Goal: Information Seeking & Learning: Learn about a topic

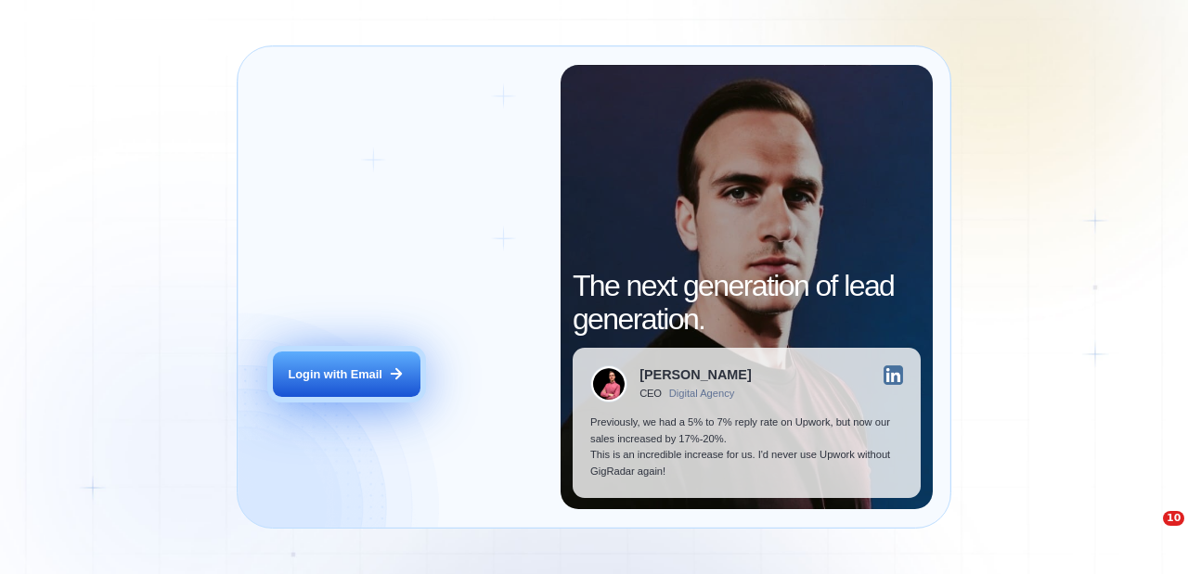
click at [336, 366] on div "Login with Email" at bounding box center [336, 374] width 94 height 17
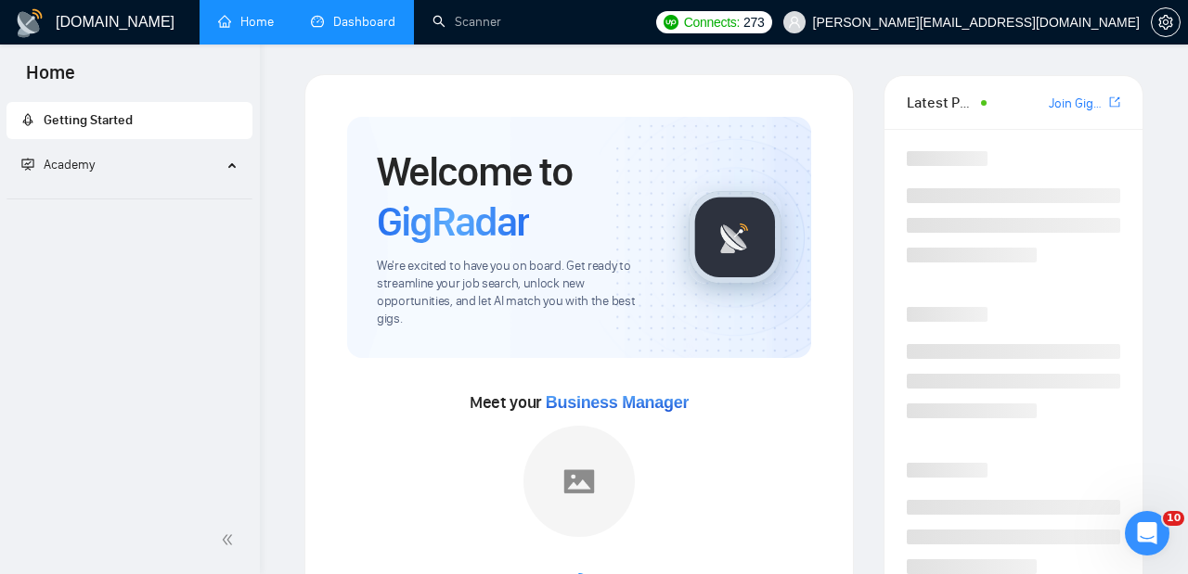
click at [349, 30] on link "Dashboard" at bounding box center [353, 22] width 84 height 16
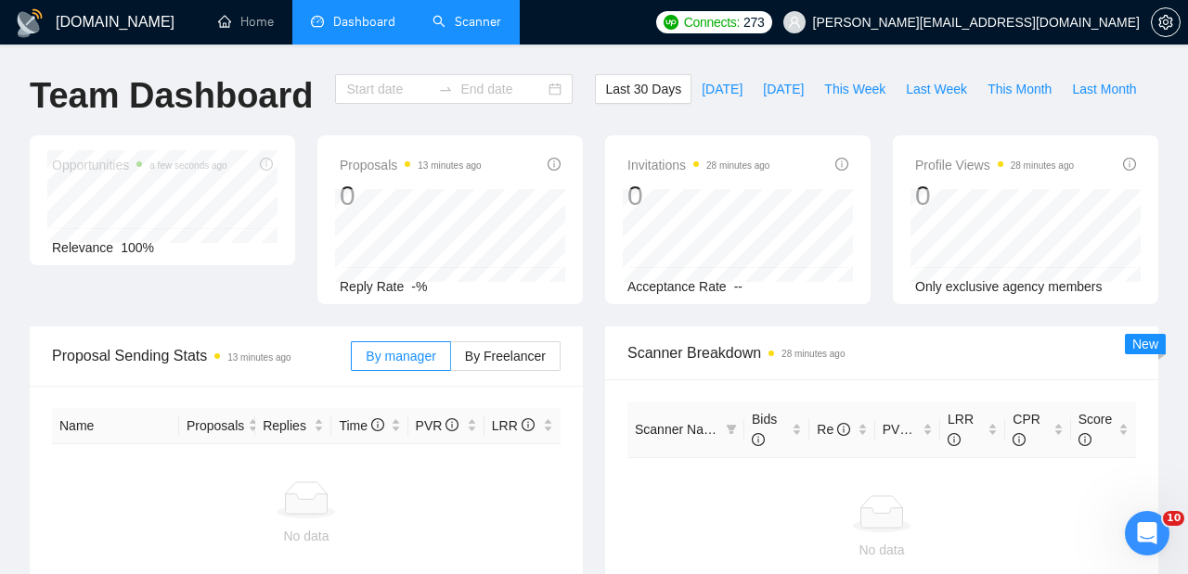
type input "[DATE]"
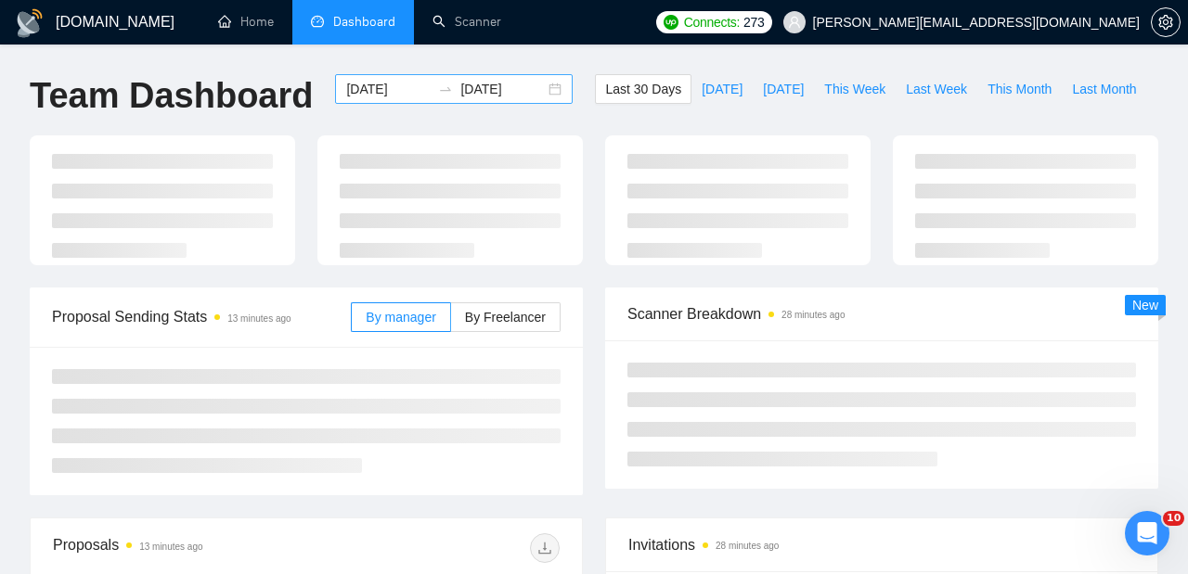
click at [405, 88] on input "[DATE]" at bounding box center [388, 89] width 84 height 20
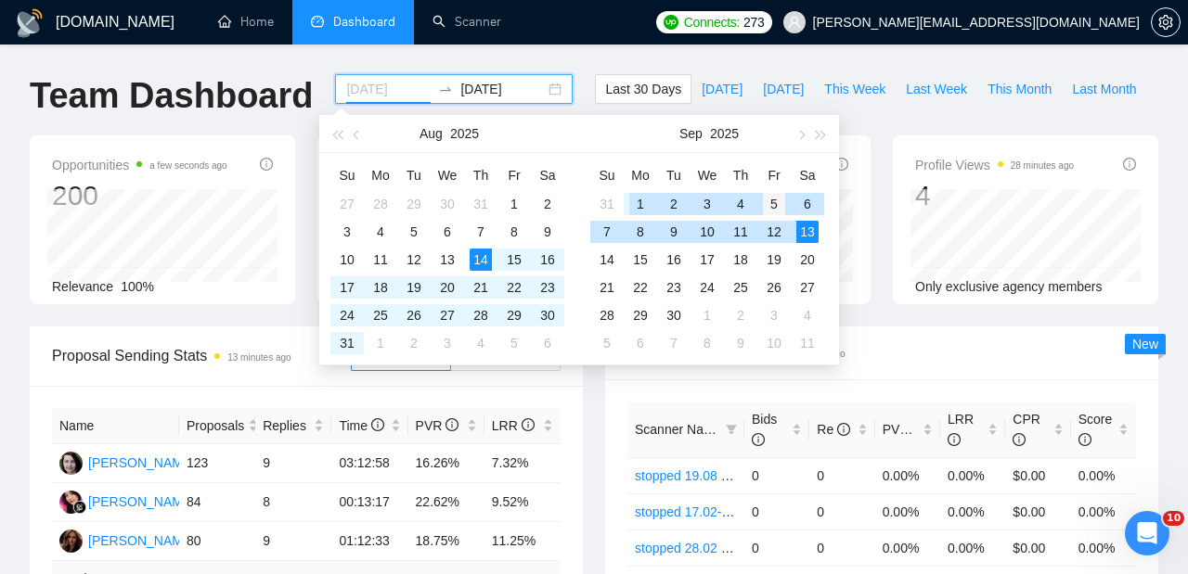
type input "[DATE]"
click at [779, 205] on div "5" at bounding box center [774, 204] width 22 height 22
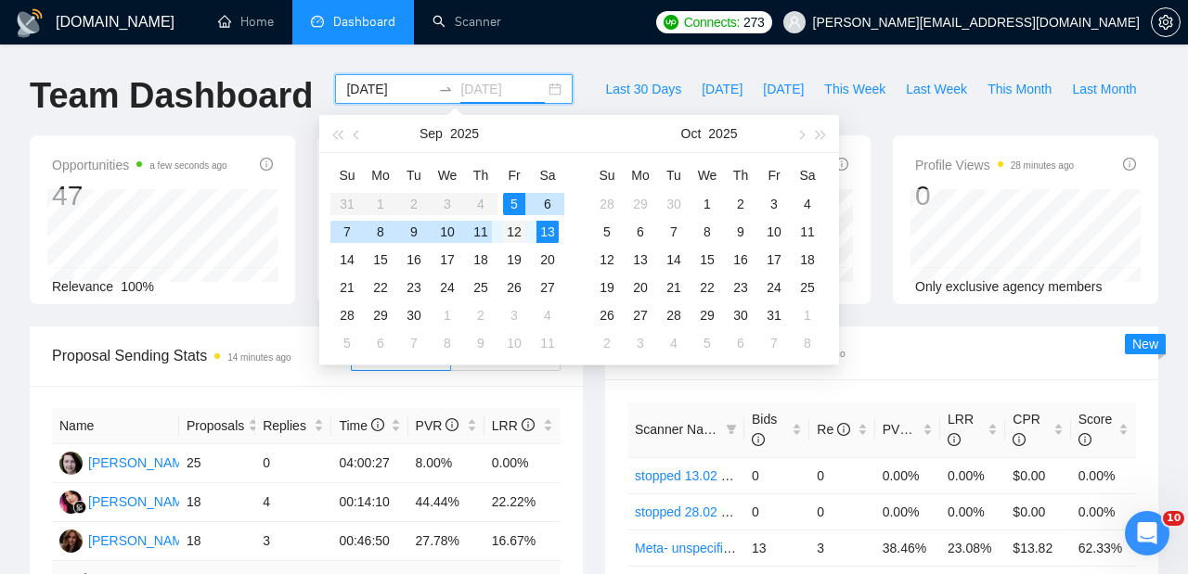
type input "[DATE]"
click at [518, 231] on div "12" at bounding box center [514, 232] width 22 height 22
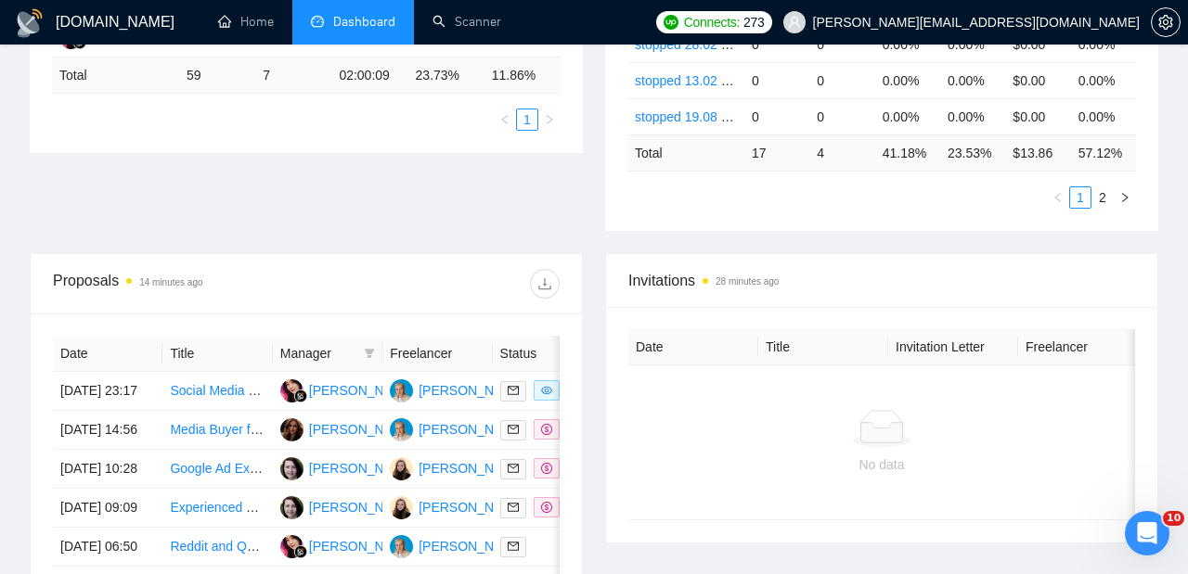
scroll to position [507, 0]
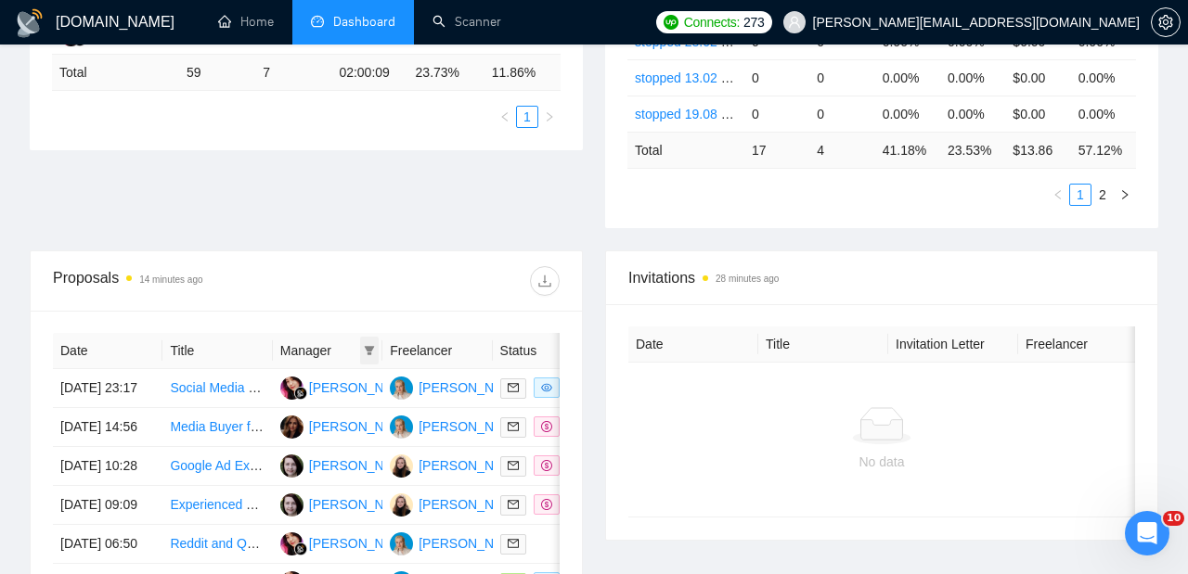
click at [367, 346] on icon "filter" at bounding box center [370, 350] width 10 height 9
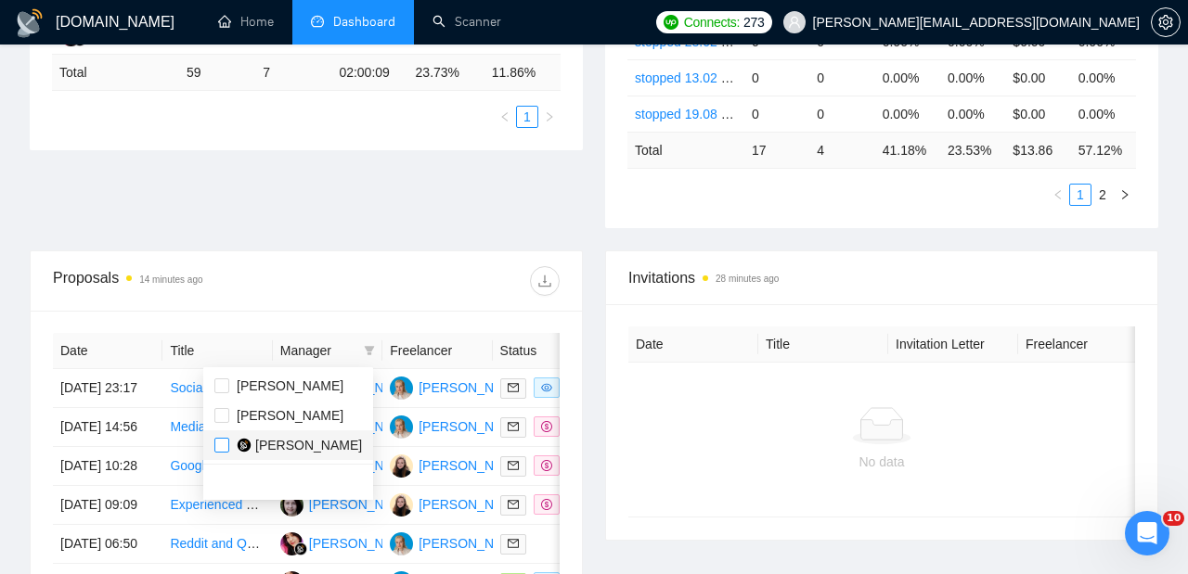
click at [220, 444] on input "checkbox" at bounding box center [221, 445] width 15 height 15
checkbox input "true"
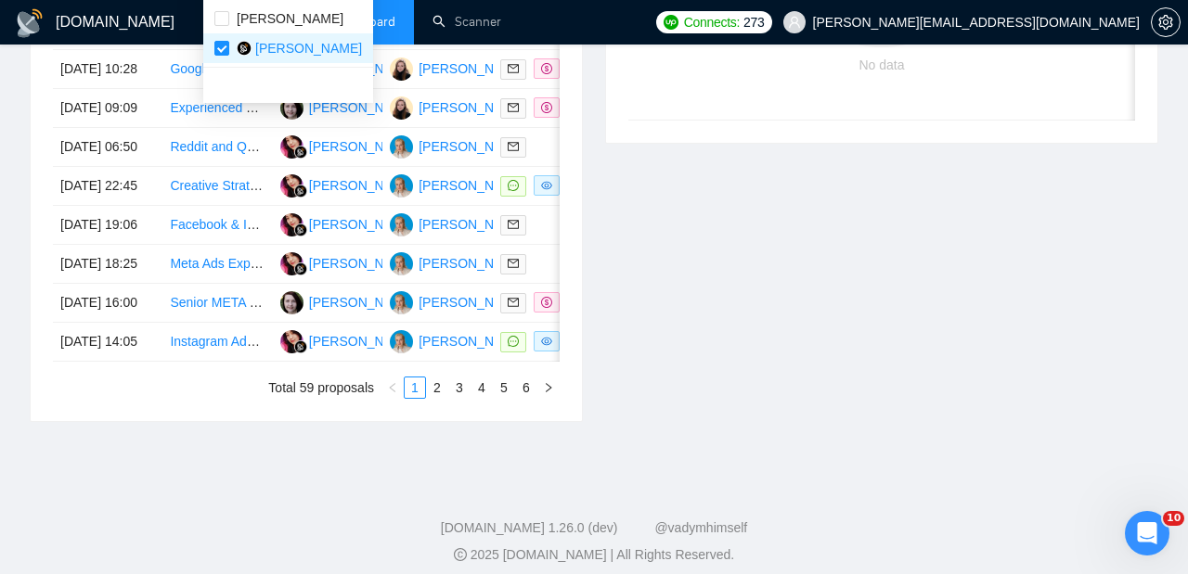
scroll to position [908, 0]
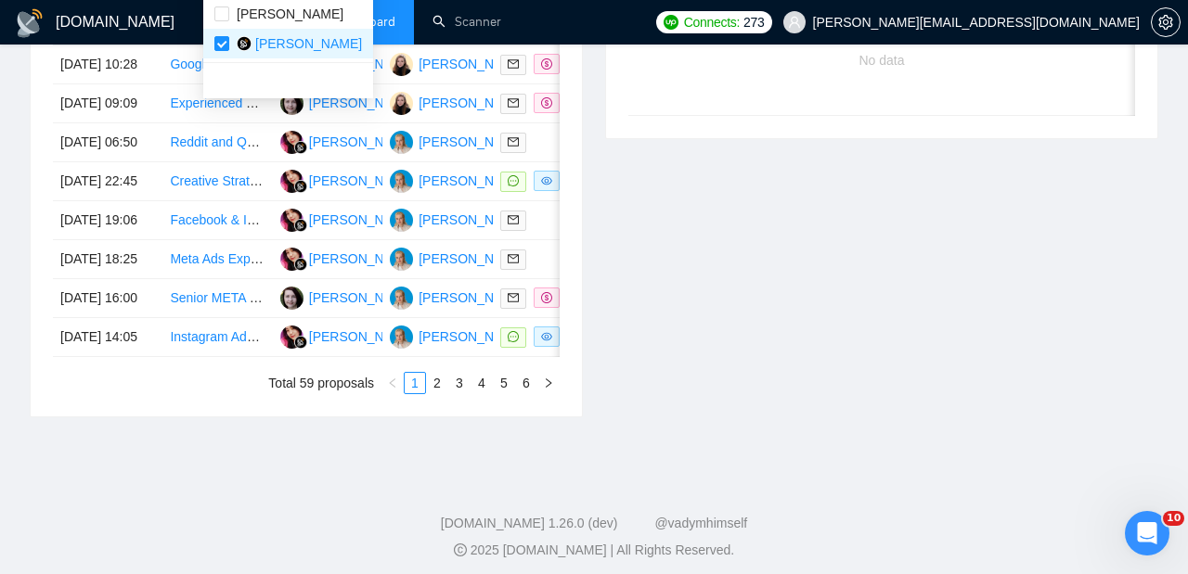
click at [647, 225] on div "Invitations 28 minutes ago Date Title Invitation Letter Freelancer Status No da…" at bounding box center [881, 133] width 575 height 569
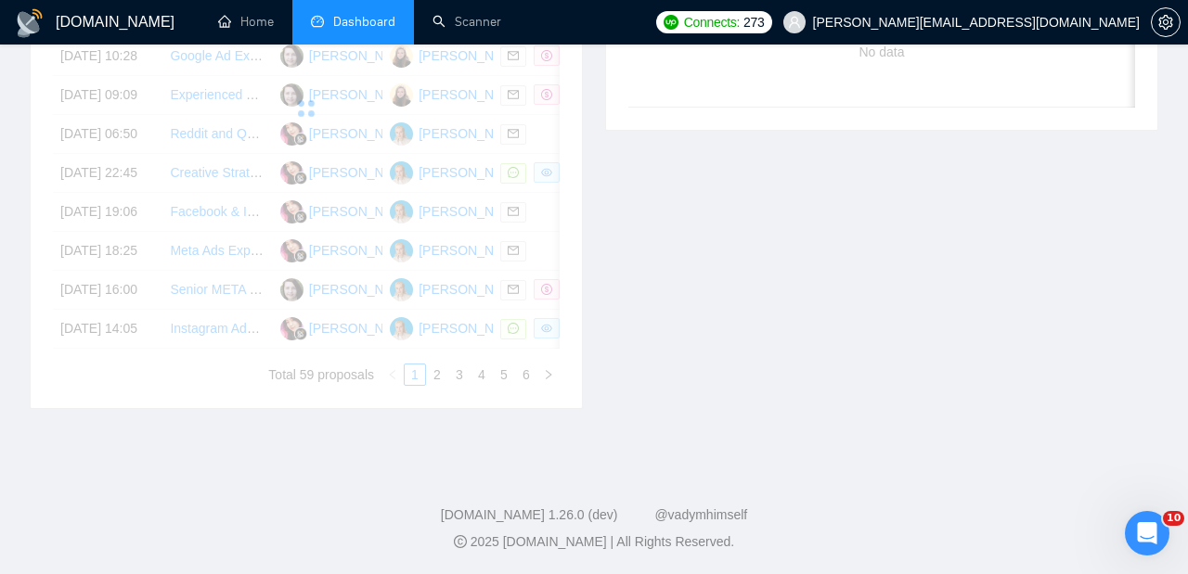
scroll to position [1015, 0]
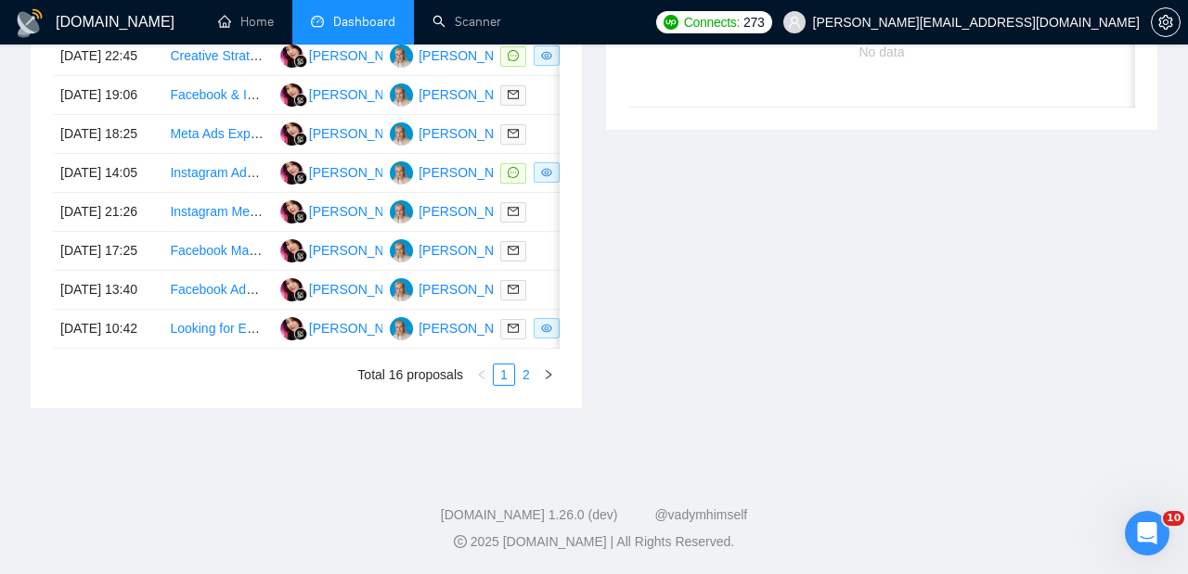
click at [523, 385] on link "2" at bounding box center [526, 375] width 20 height 20
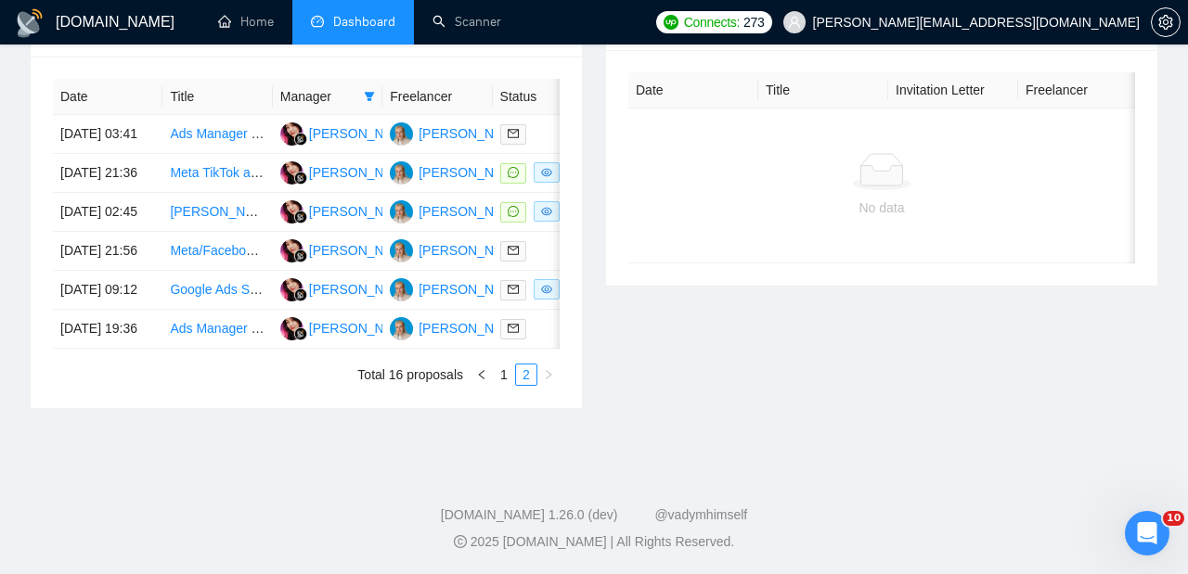
scroll to position [867, 0]
click at [542, 321] on div at bounding box center [547, 328] width 95 height 21
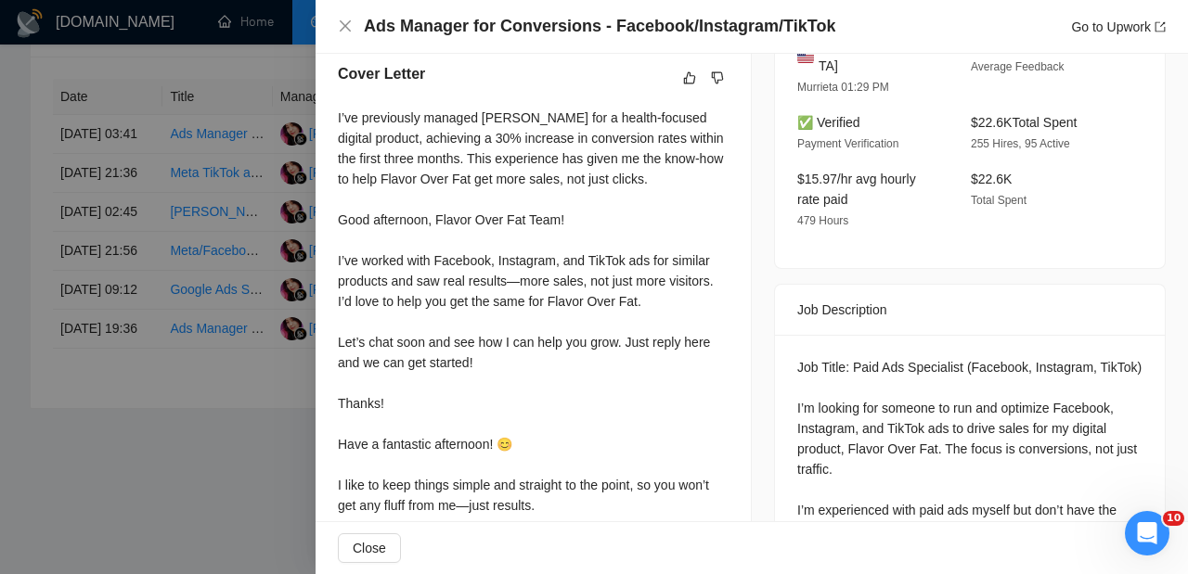
scroll to position [486, 0]
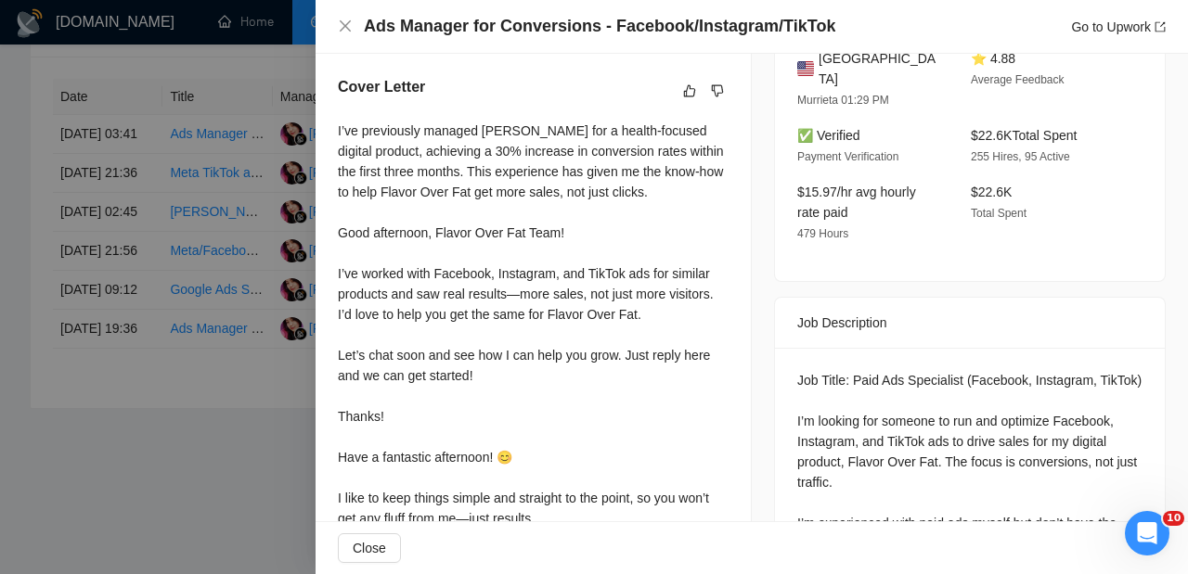
click at [336, 128] on div "Cover Letter I’ve previously managed [PERSON_NAME] for a health-focused digital…" at bounding box center [532, 306] width 435 height 505
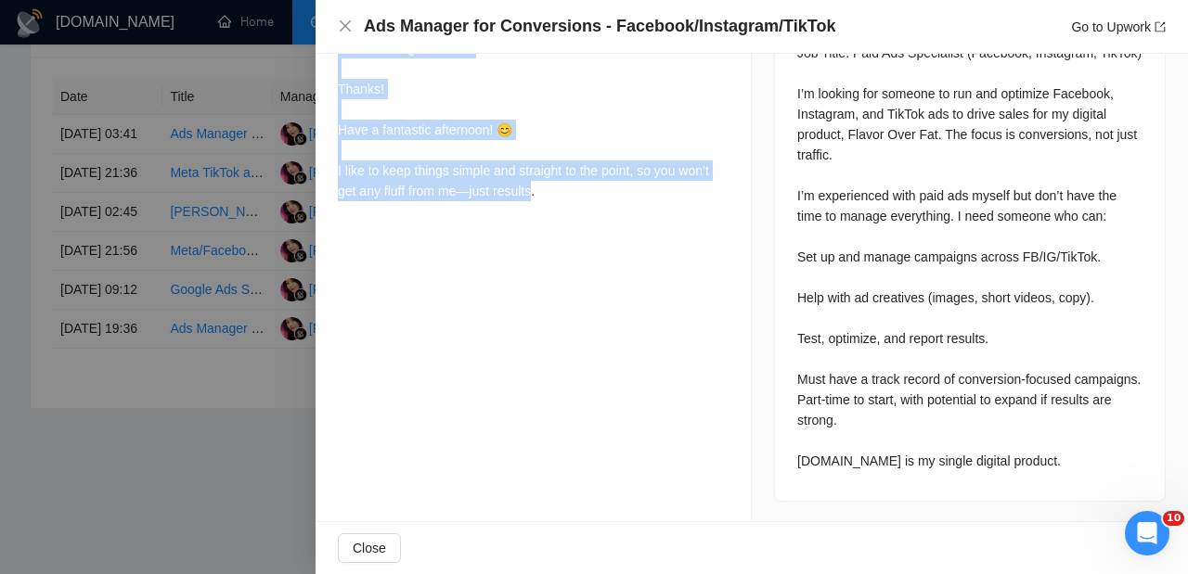
copy div "I’ve previously managed [PERSON_NAME] for a health-focused digital product, ach…"
click at [283, 301] on div at bounding box center [594, 287] width 1188 height 574
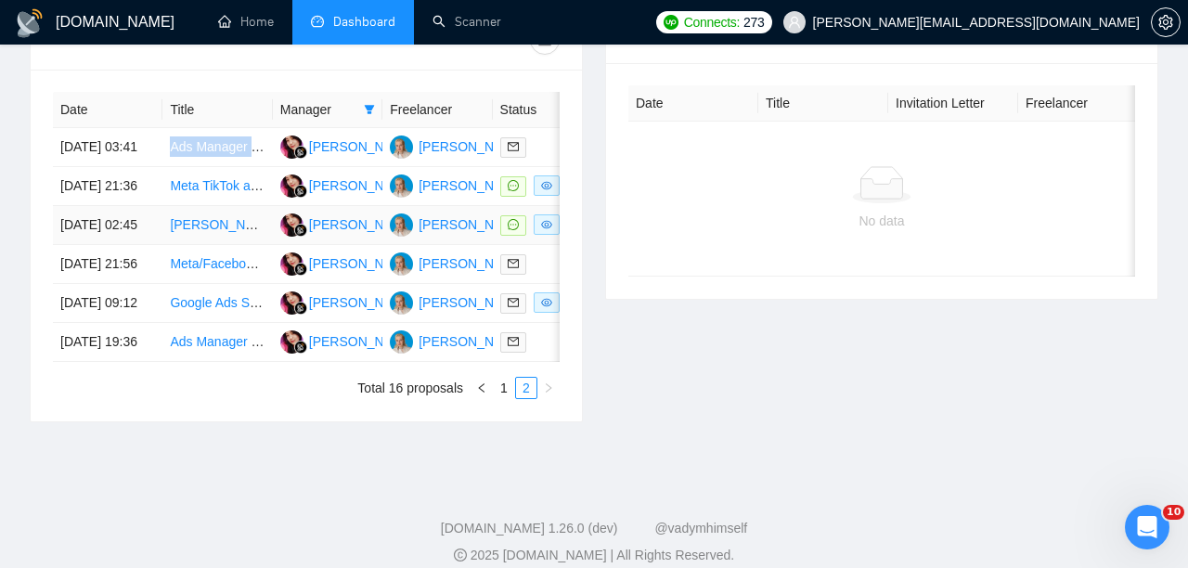
scroll to position [745, 0]
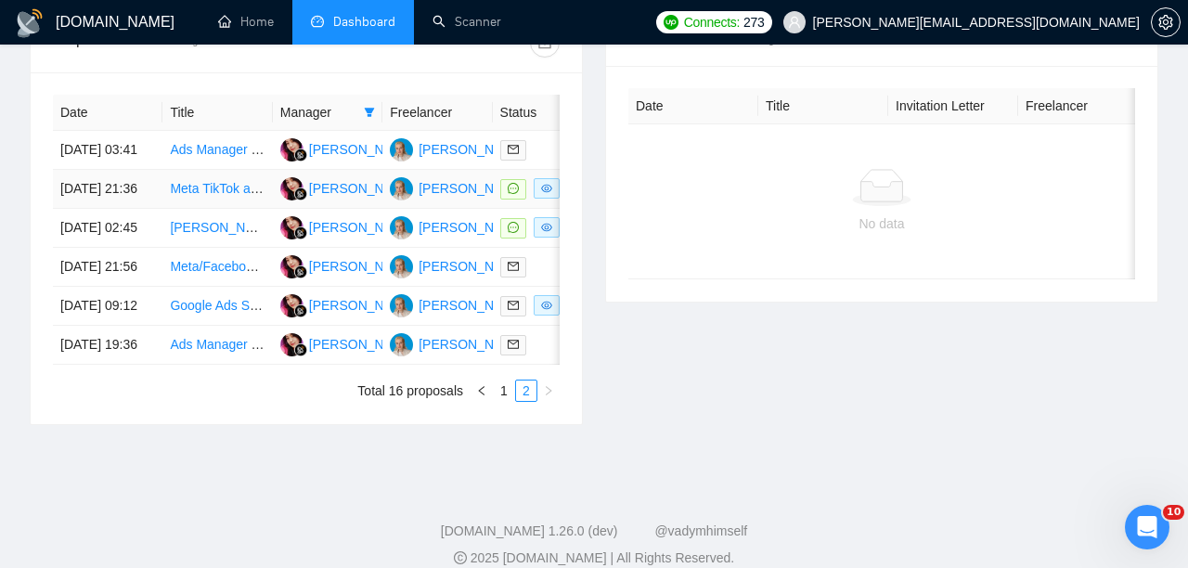
click at [523, 209] on td at bounding box center [547, 189] width 109 height 39
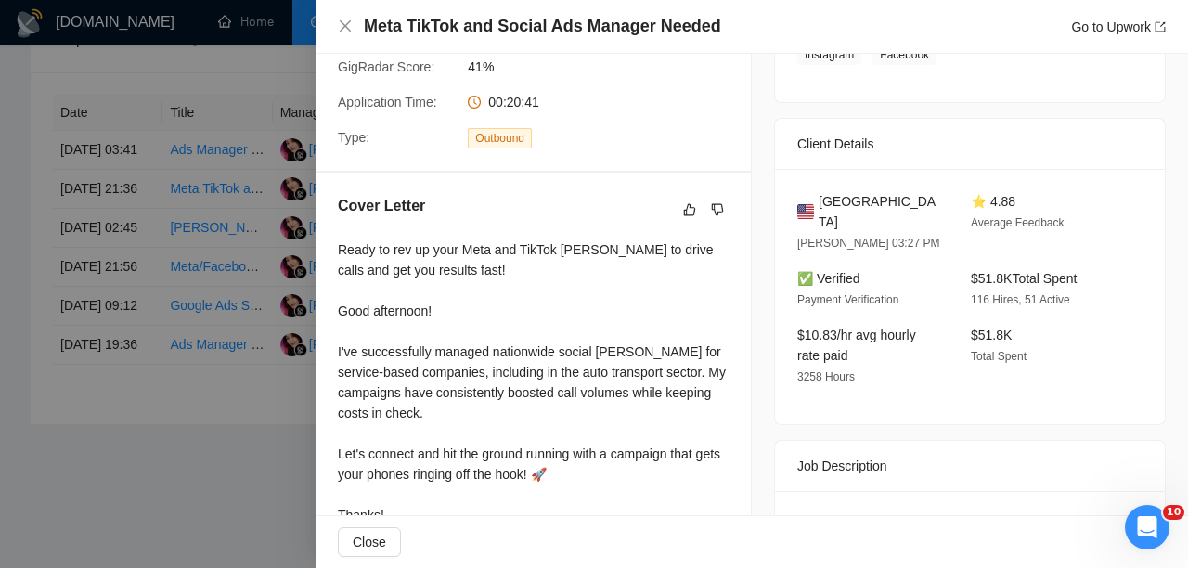
scroll to position [385, 0]
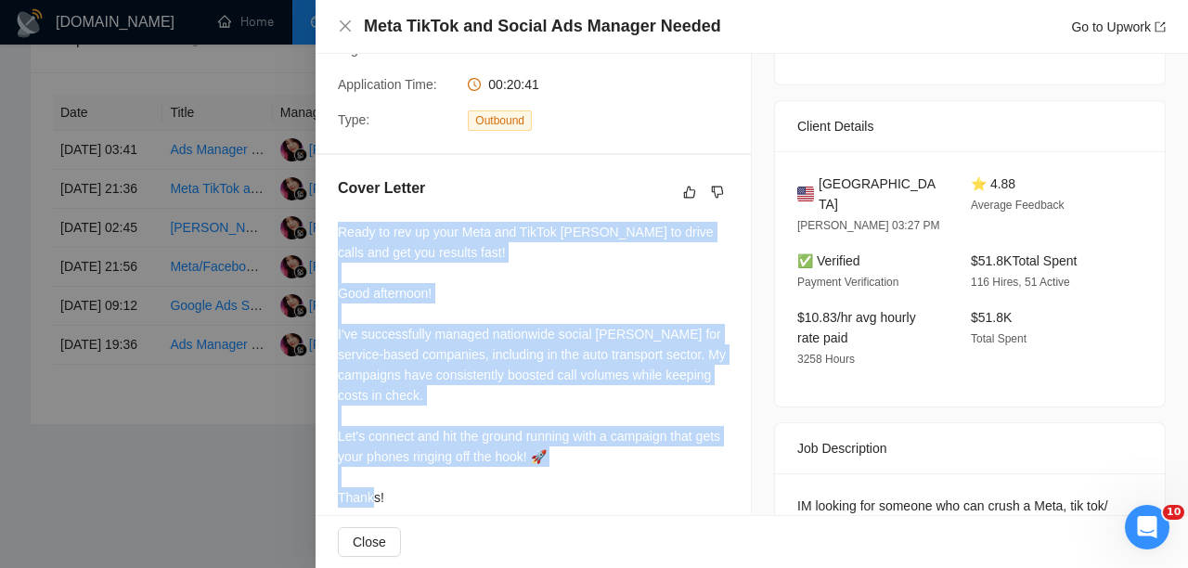
drag, startPoint x: 339, startPoint y: 232, endPoint x: 456, endPoint y: 495, distance: 288.2
click at [456, 495] on div "Ready to rev up your Meta and TikTok [PERSON_NAME] to drive calls and get you r…" at bounding box center [533, 385] width 391 height 327
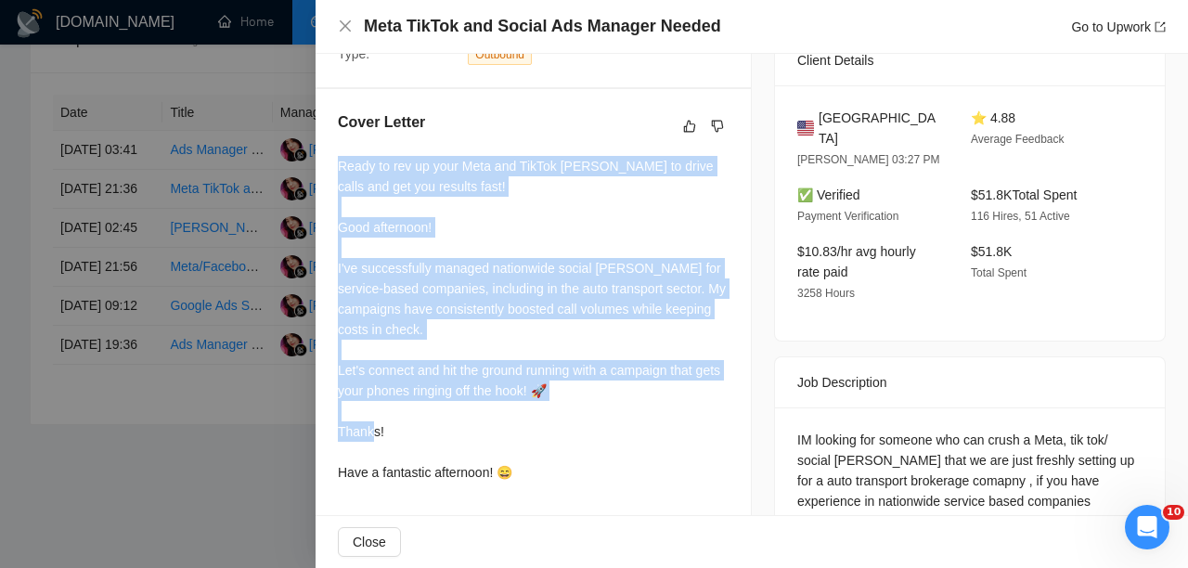
scroll to position [453, 0]
click at [511, 472] on div "Ready to rev up your Meta and TikTok [PERSON_NAME] to drive calls and get you r…" at bounding box center [533, 317] width 391 height 327
copy div "Ready to rev up your Meta and TikTok [PERSON_NAME] to drive calls and get you r…"
click at [506, 315] on div "Ready to rev up your Meta and TikTok [PERSON_NAME] to drive calls and get you r…" at bounding box center [533, 317] width 391 height 327
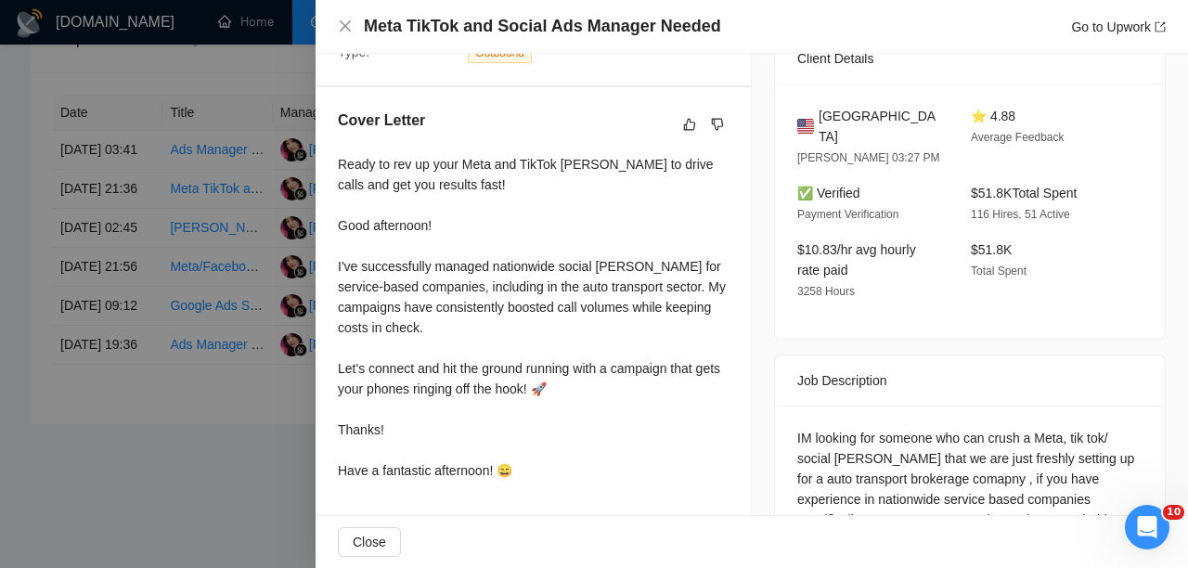
click at [191, 292] on div at bounding box center [594, 284] width 1188 height 568
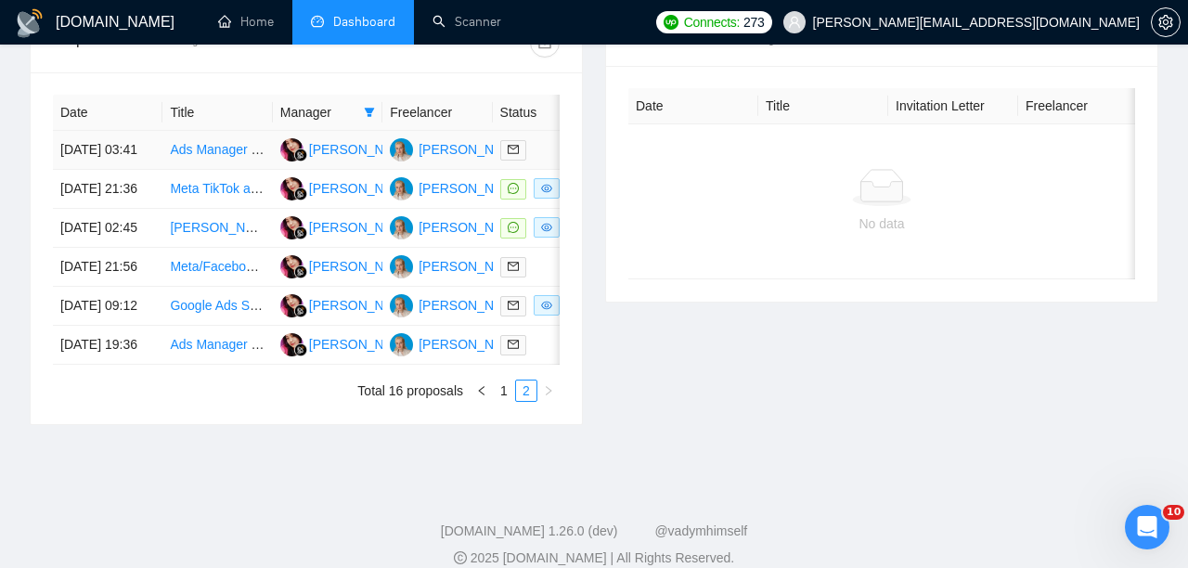
click at [536, 158] on div at bounding box center [547, 149] width 95 height 21
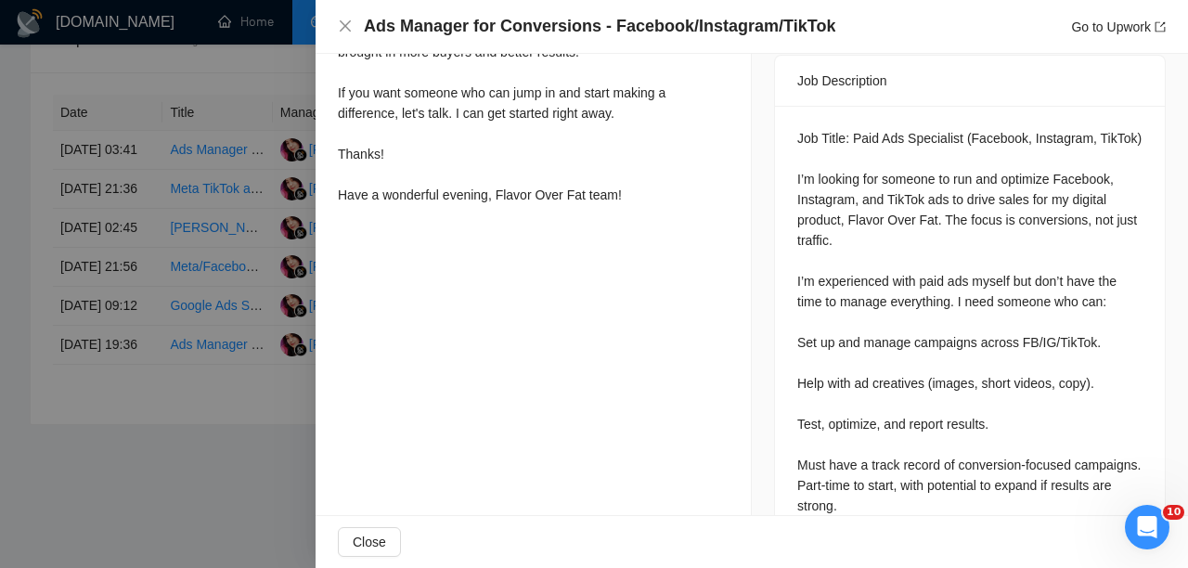
scroll to position [722, 0]
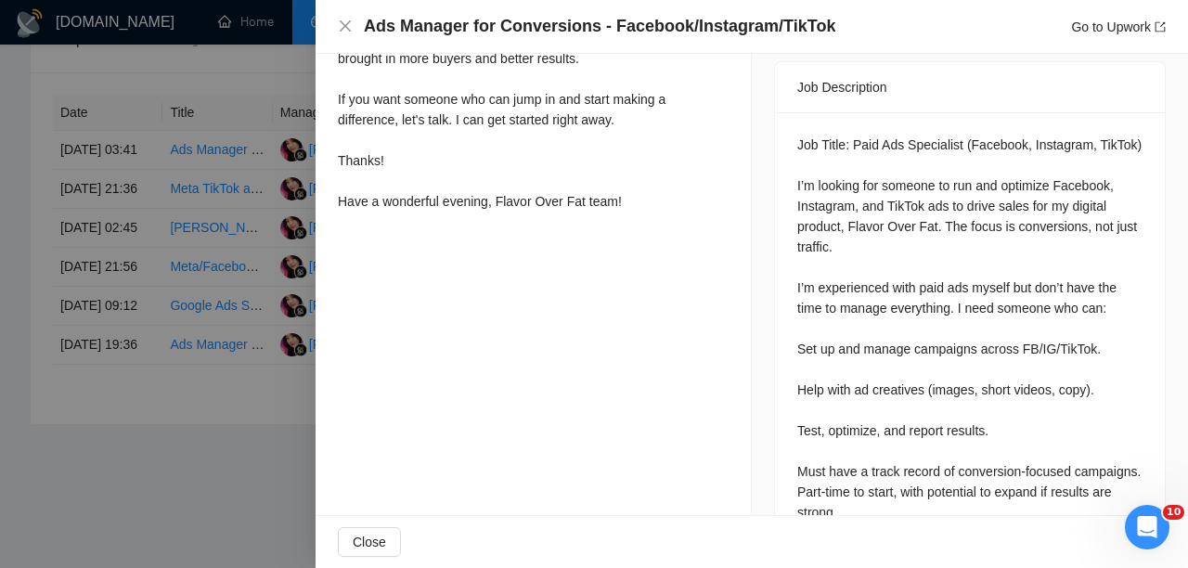
click at [312, 225] on div at bounding box center [594, 284] width 1188 height 568
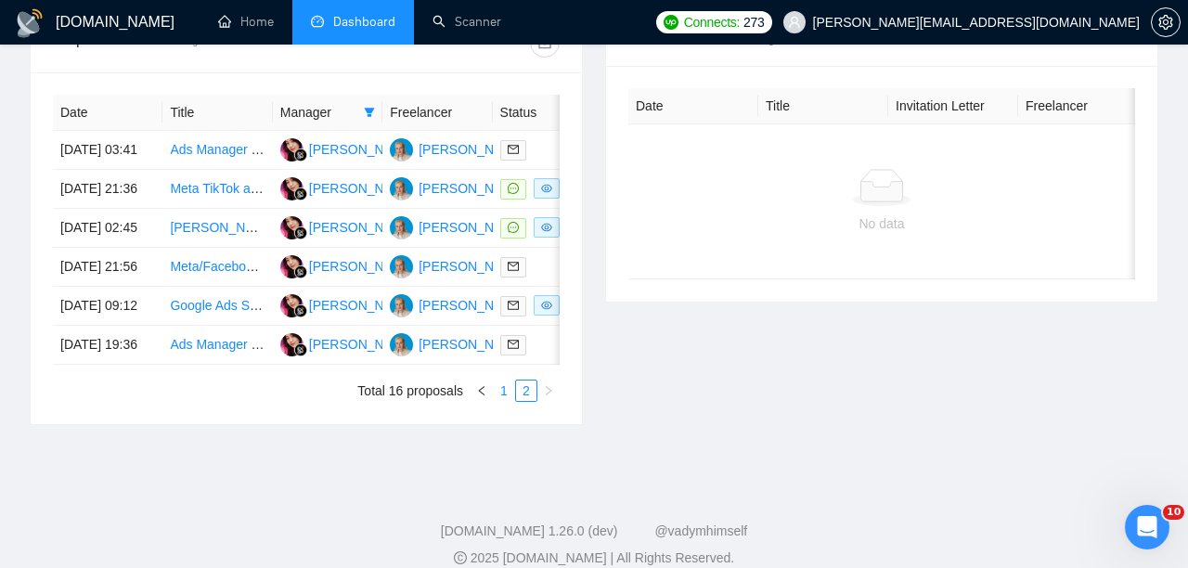
click at [503, 401] on link "1" at bounding box center [504, 390] width 20 height 20
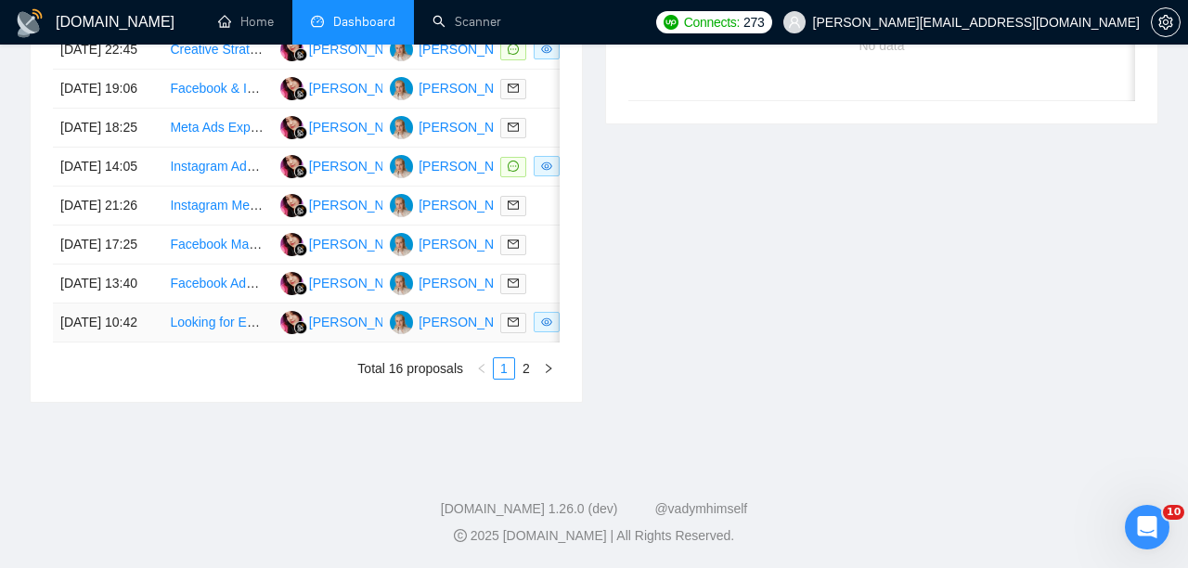
scroll to position [1008, 0]
click at [201, 251] on link "Facebook Marketing" at bounding box center [229, 244] width 118 height 15
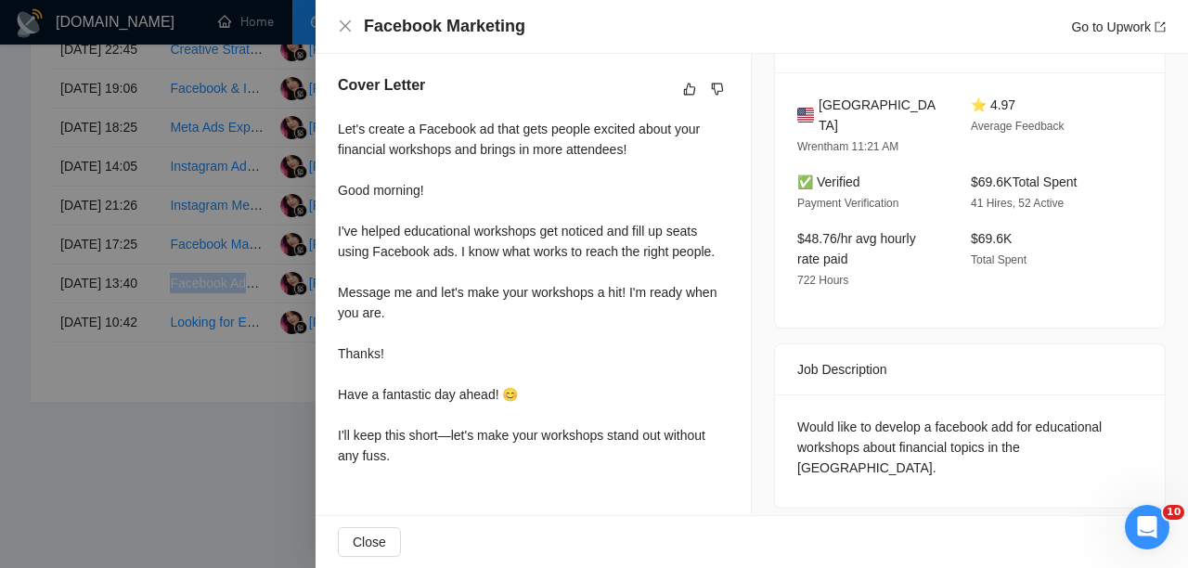
click at [255, 306] on div at bounding box center [594, 284] width 1188 height 568
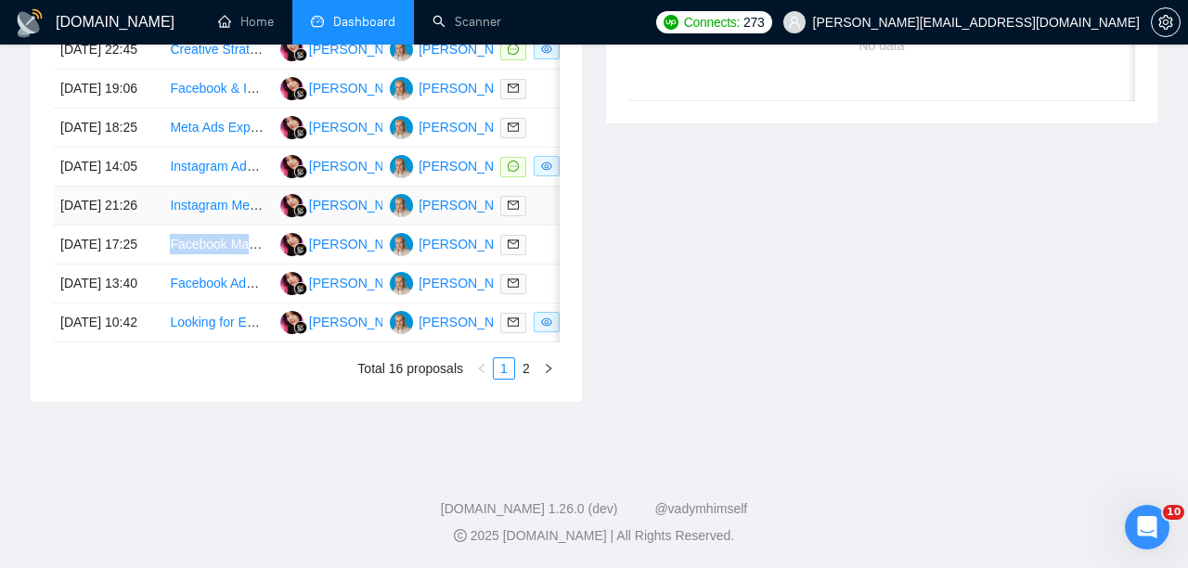
click at [226, 212] on link "Instagram Meta Ads Specialist Needed" at bounding box center [282, 205] width 224 height 15
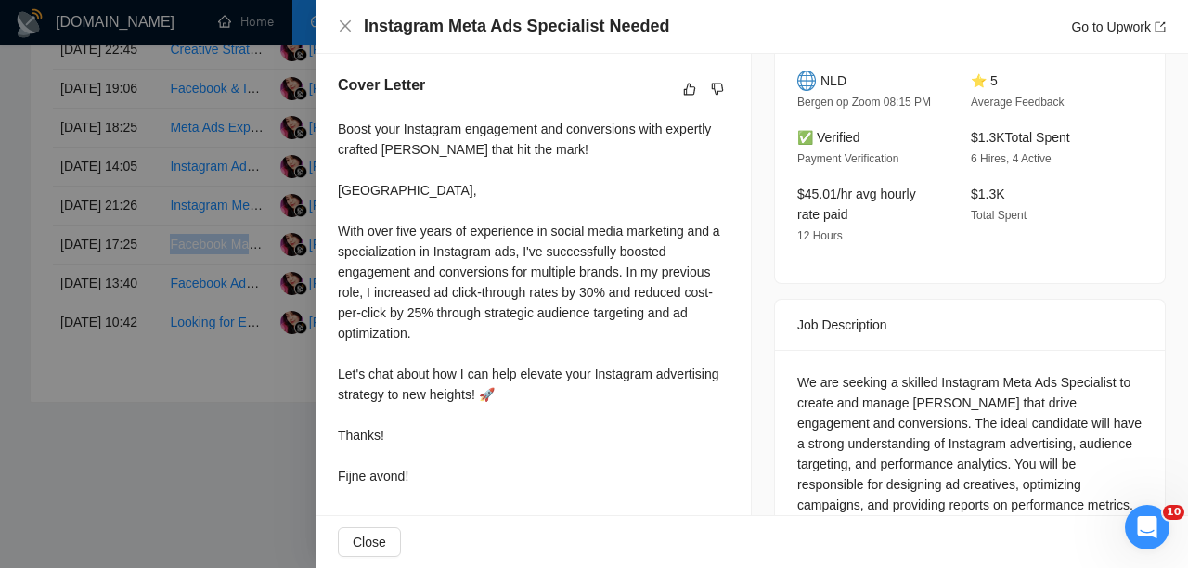
click at [278, 284] on div at bounding box center [594, 284] width 1188 height 568
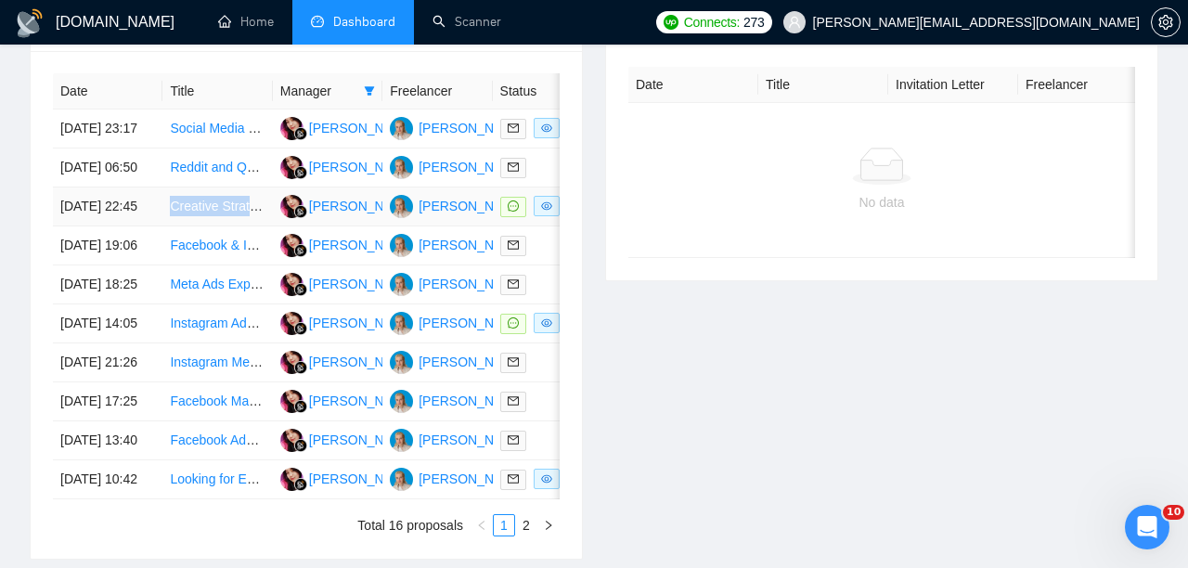
scroll to position [763, 0]
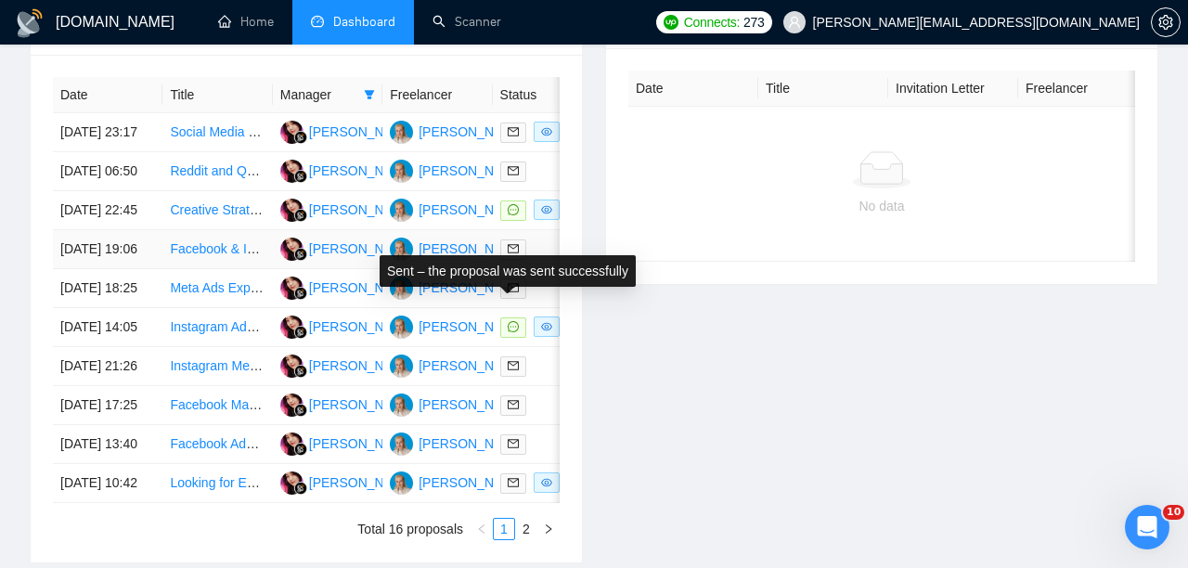
click at [534, 260] on div at bounding box center [547, 248] width 95 height 21
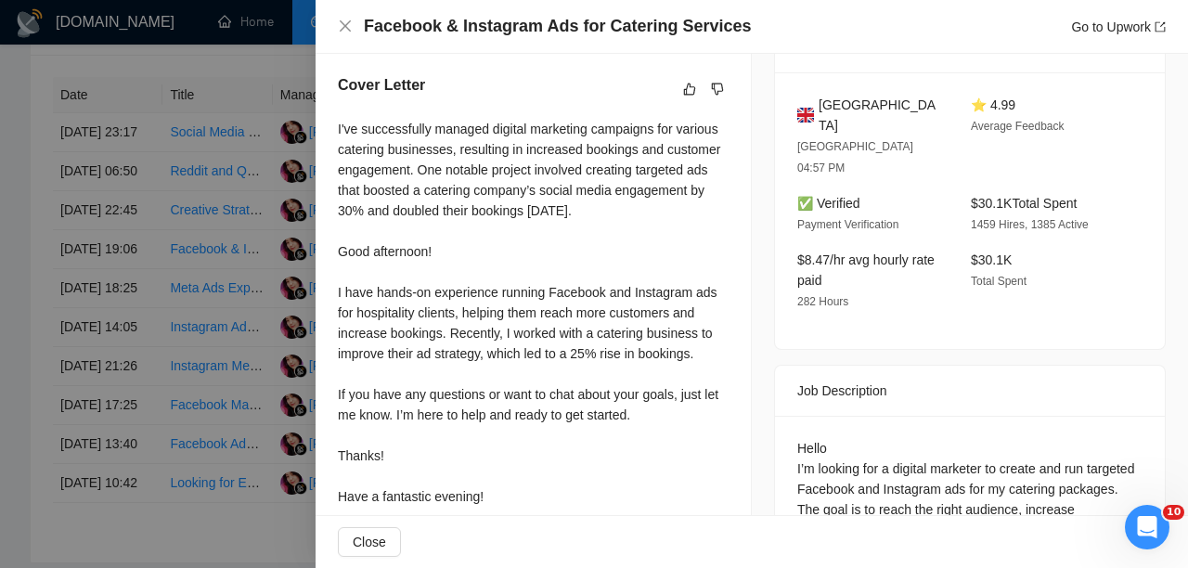
click at [334, 127] on div "Cover Letter I've successfully managed digital marketing campaigns for various …" at bounding box center [532, 294] width 435 height 484
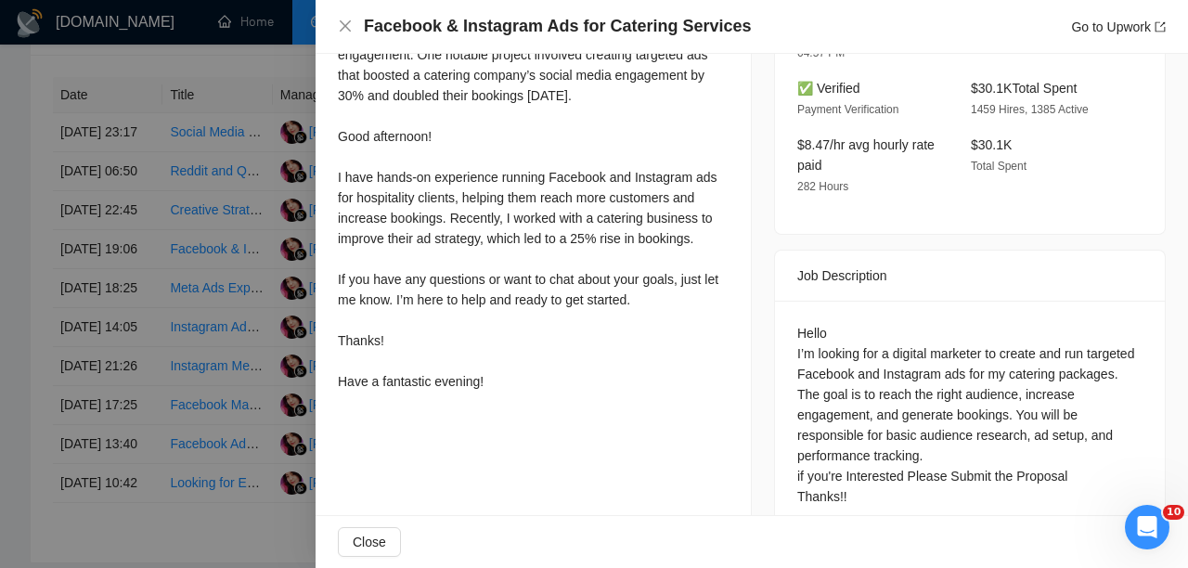
click at [486, 392] on div "I've successfully managed digital marketing campaigns for various catering busi…" at bounding box center [533, 198] width 391 height 388
copy div "I've successfully managed digital marketing campaigns for various catering busi…"
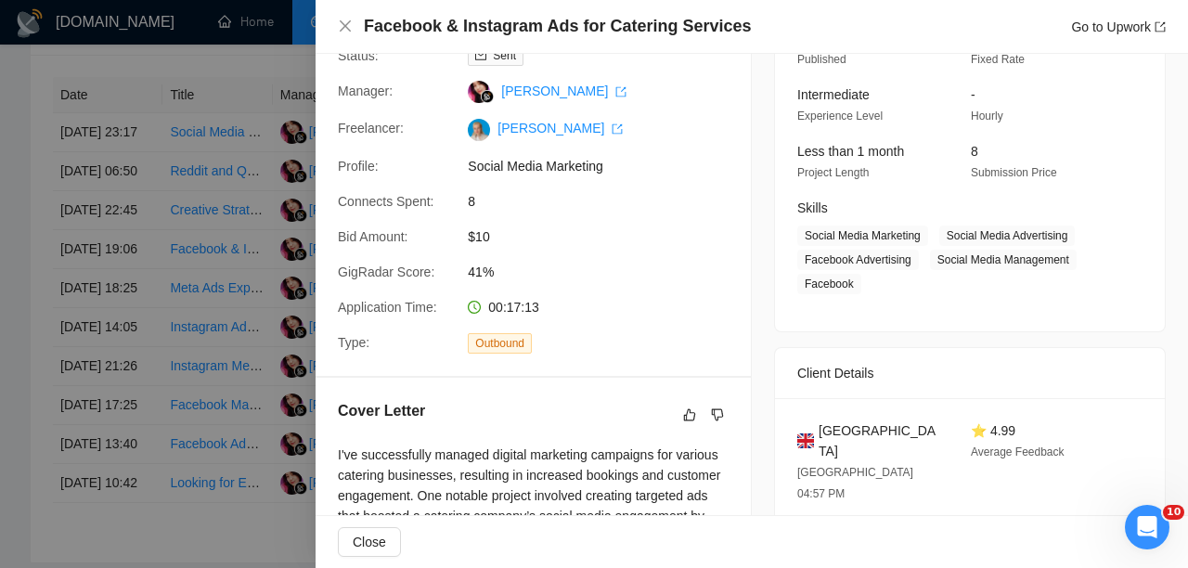
scroll to position [0, 0]
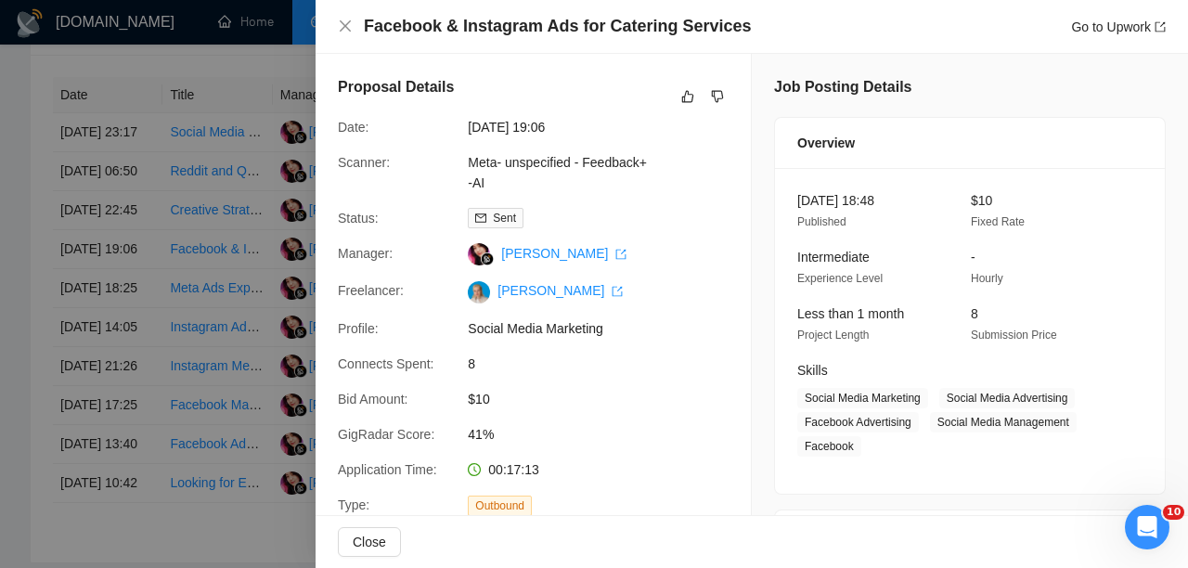
click at [286, 269] on div at bounding box center [594, 284] width 1188 height 568
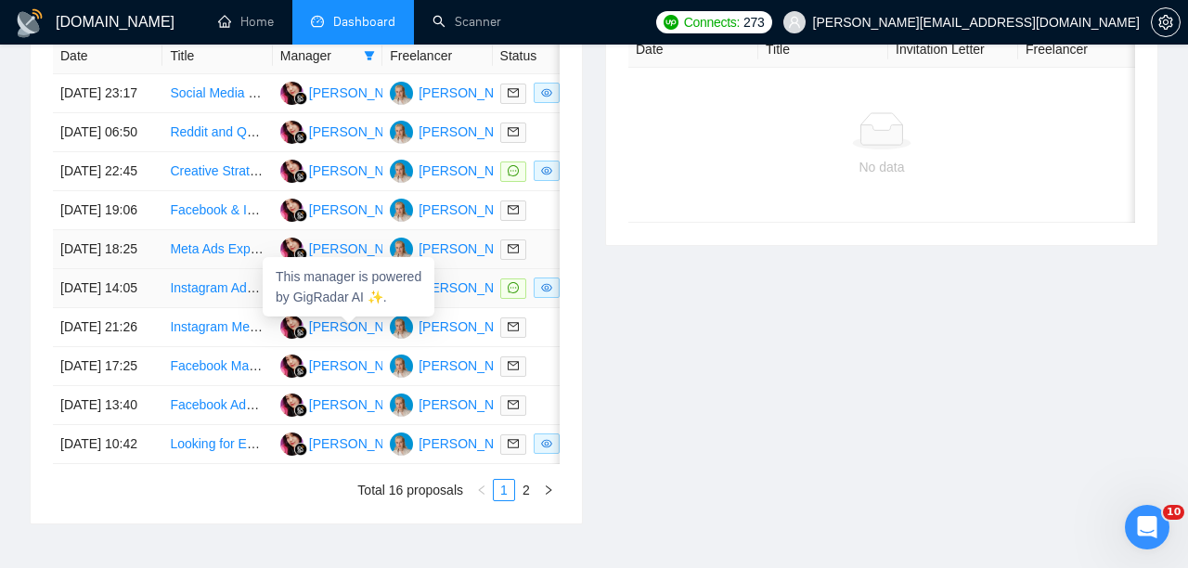
scroll to position [797, 0]
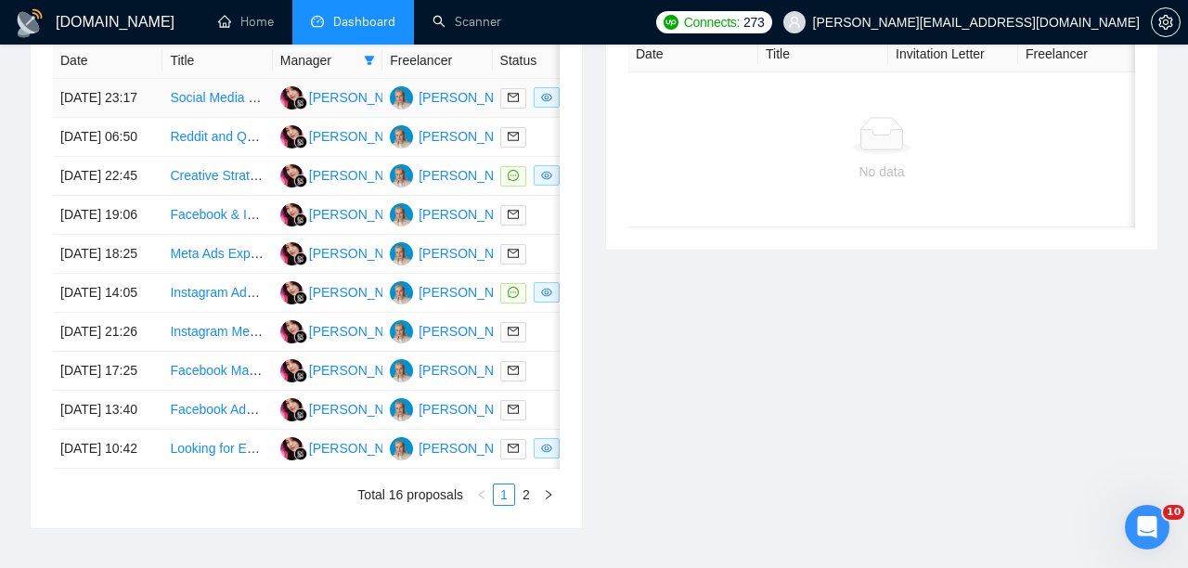
click at [542, 118] on td at bounding box center [547, 98] width 109 height 39
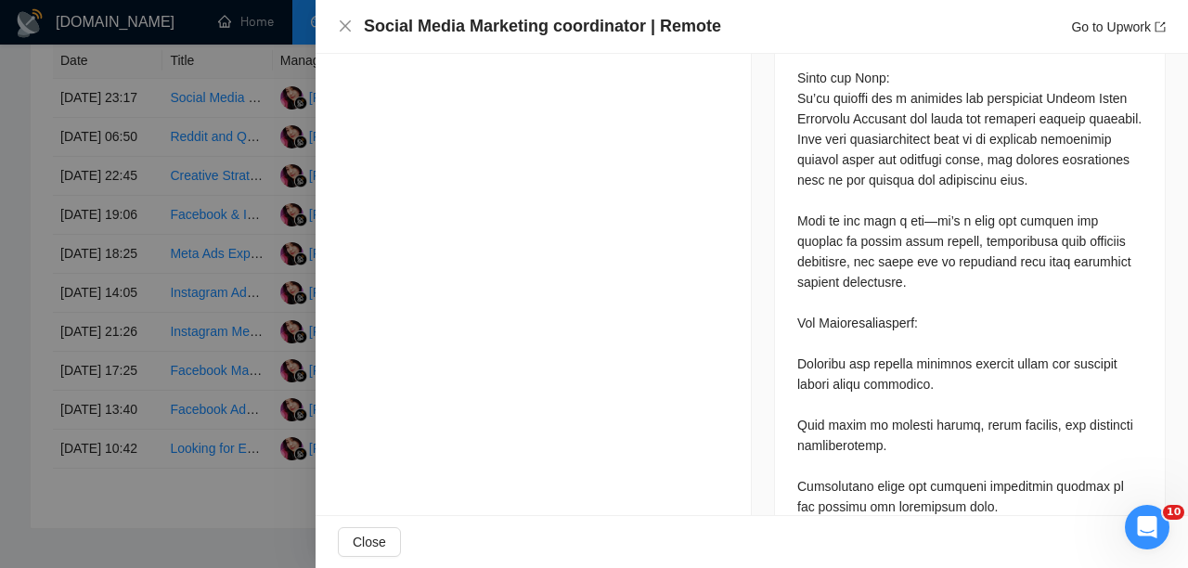
scroll to position [979, 0]
click at [230, 249] on div at bounding box center [594, 284] width 1188 height 568
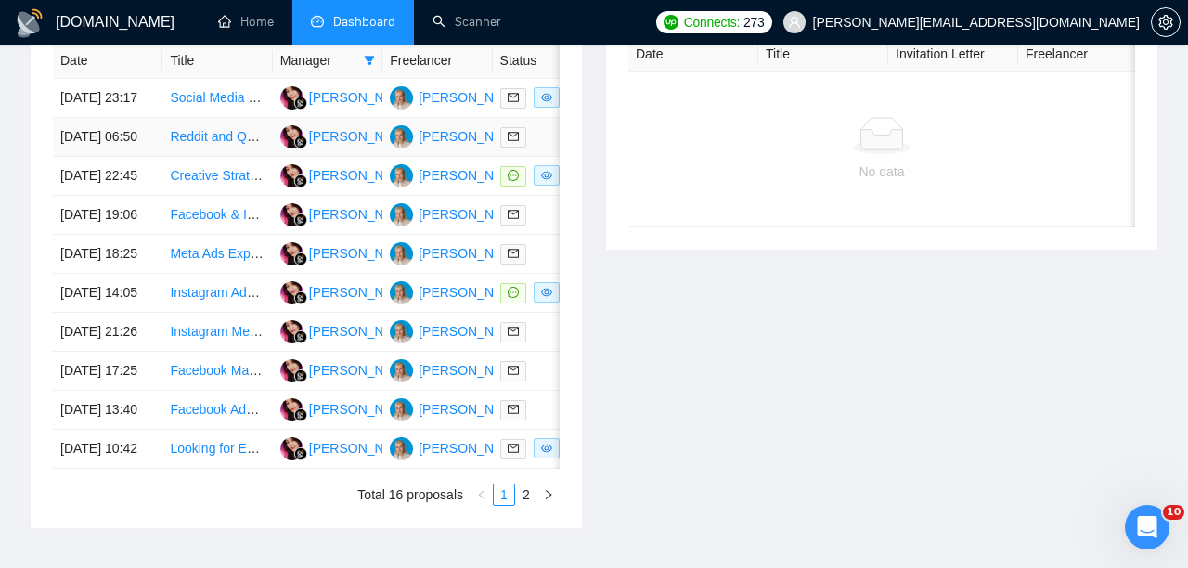
click at [542, 148] on div at bounding box center [547, 136] width 95 height 21
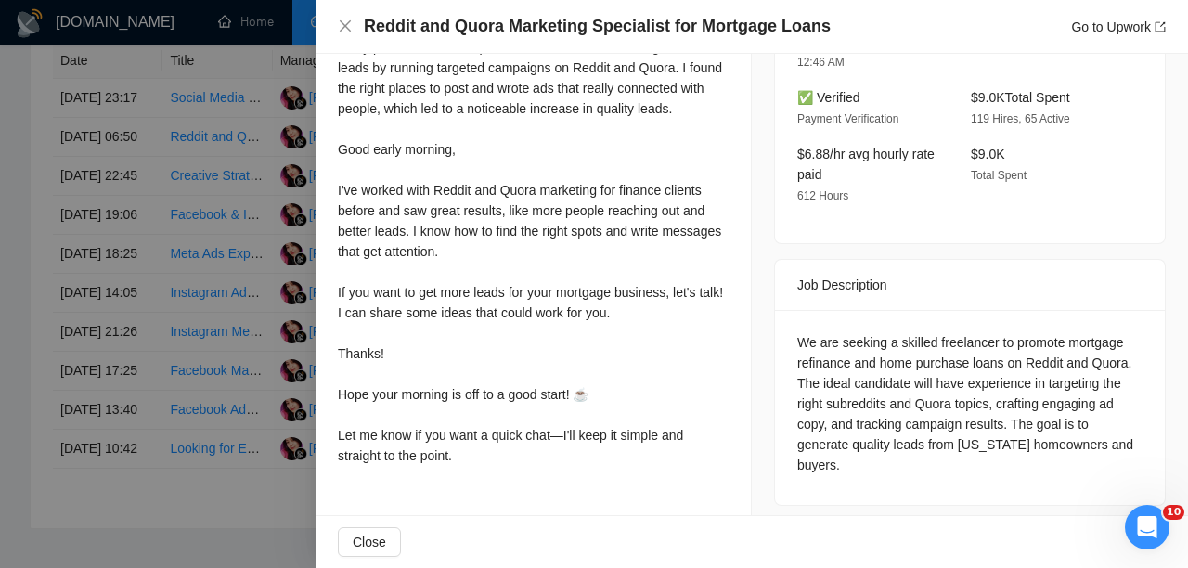
click at [297, 230] on div at bounding box center [594, 284] width 1188 height 568
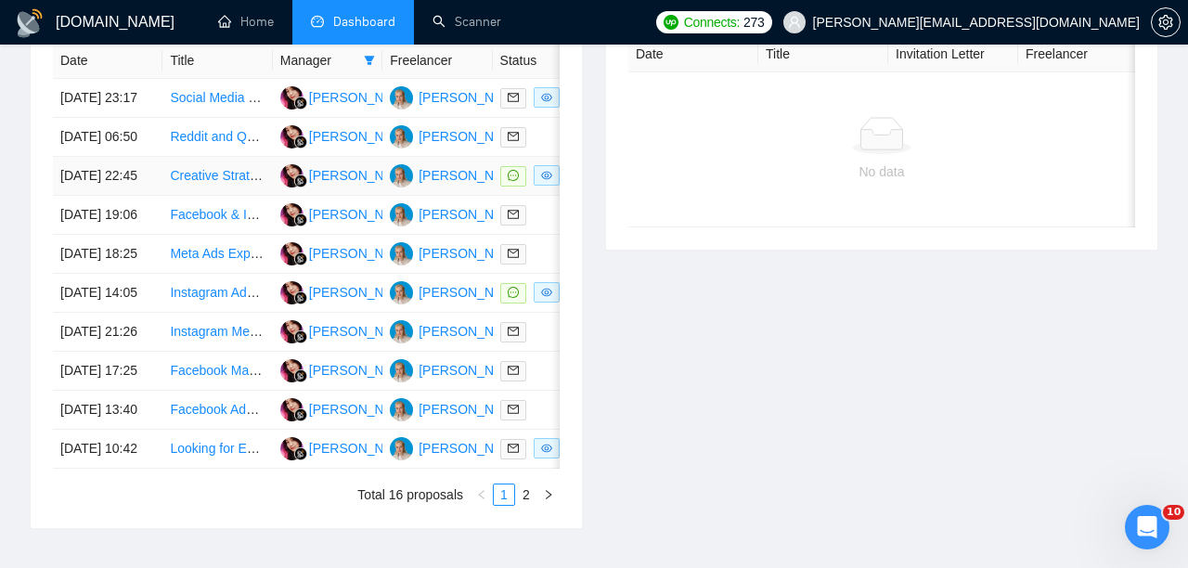
click at [533, 196] on td at bounding box center [547, 176] width 109 height 39
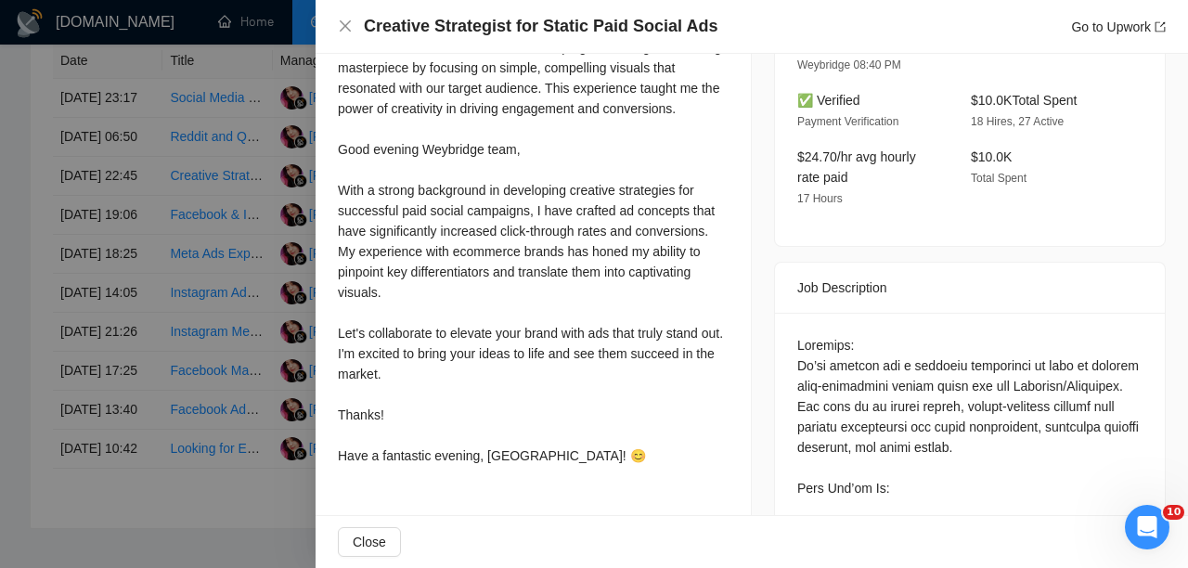
click at [230, 250] on div at bounding box center [594, 284] width 1188 height 568
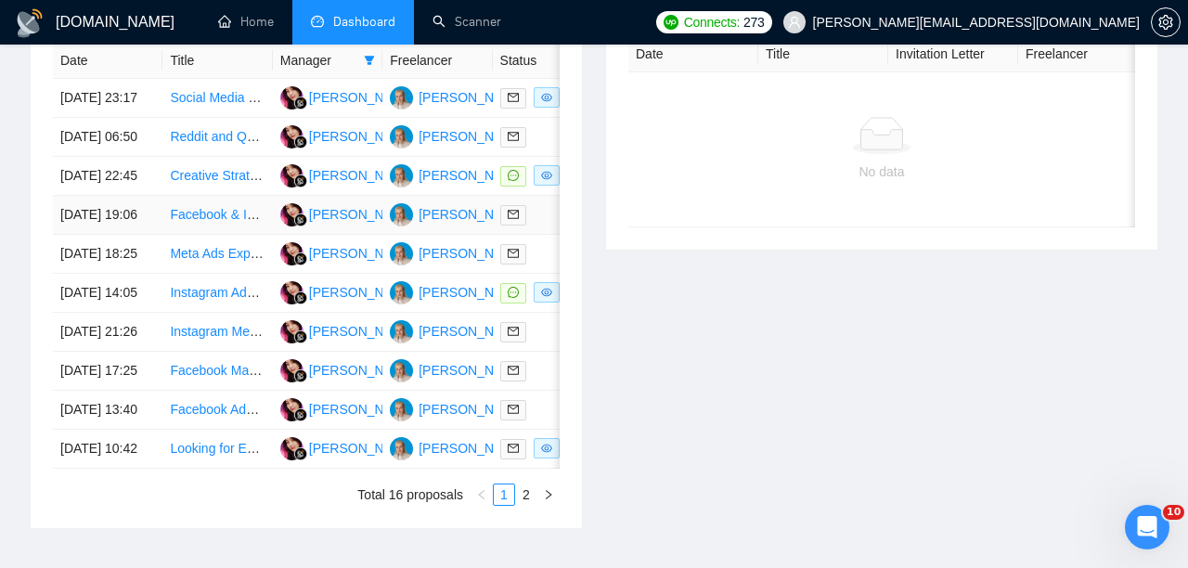
click at [533, 235] on td at bounding box center [547, 215] width 109 height 39
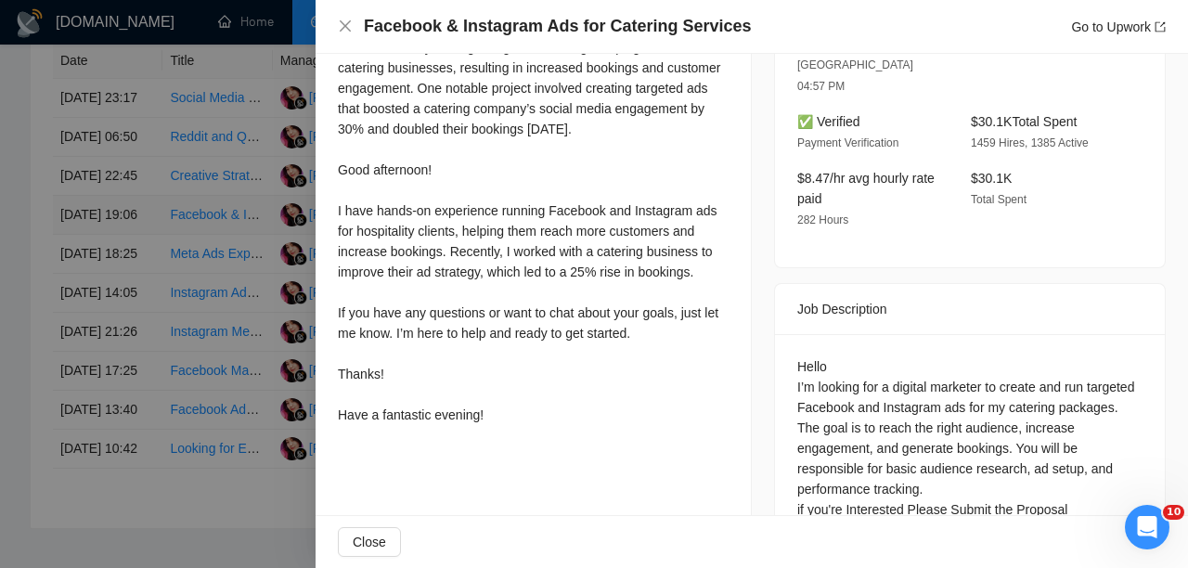
scroll to position [603, 0]
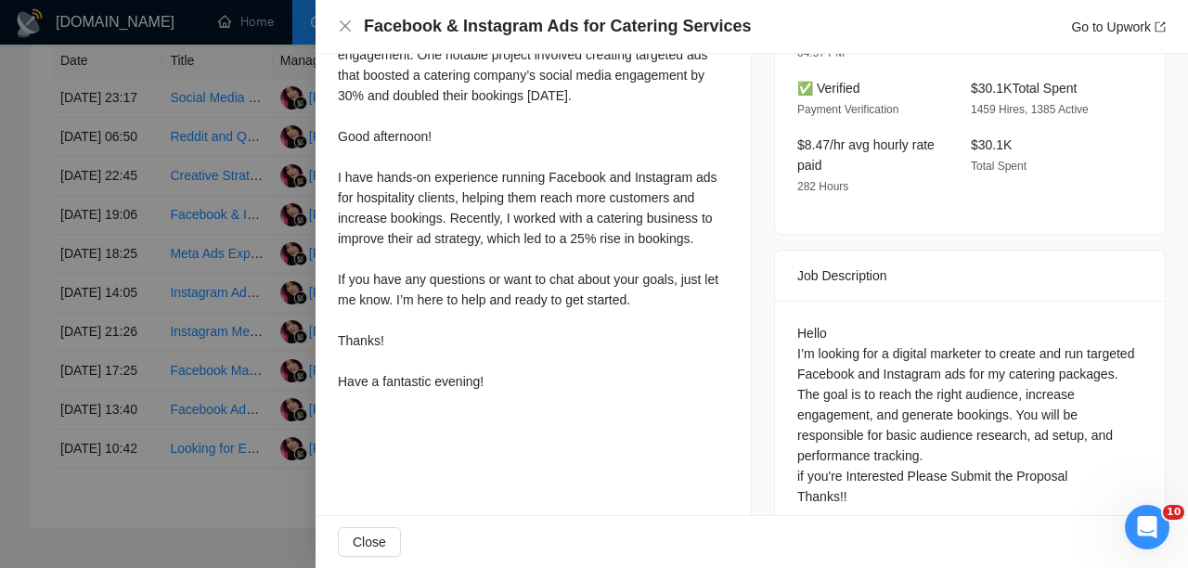
click at [250, 287] on div at bounding box center [594, 284] width 1188 height 568
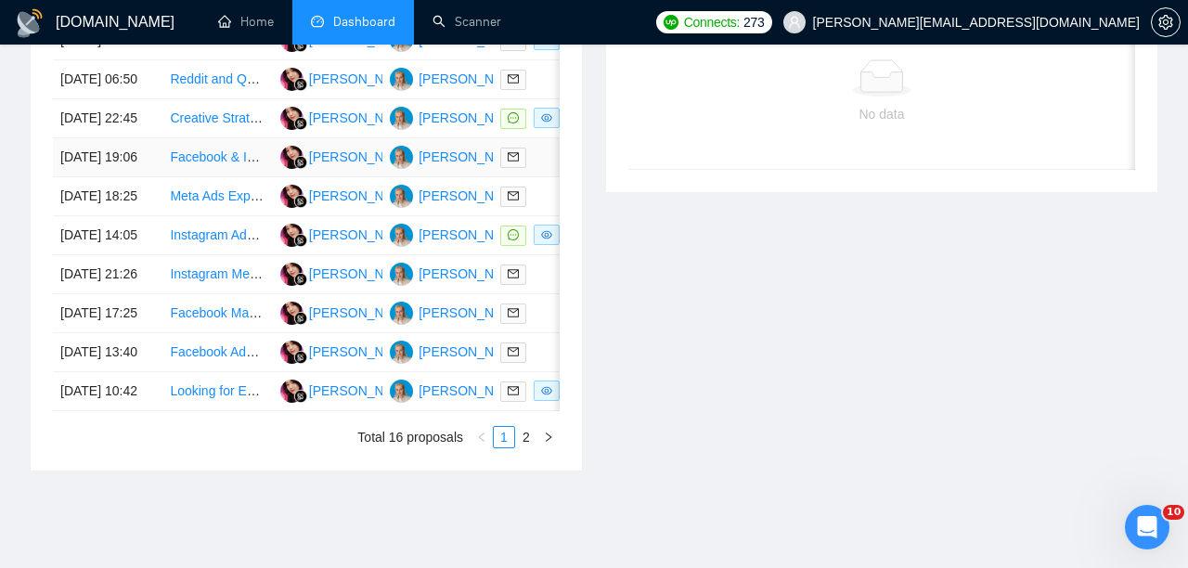
scroll to position [873, 0]
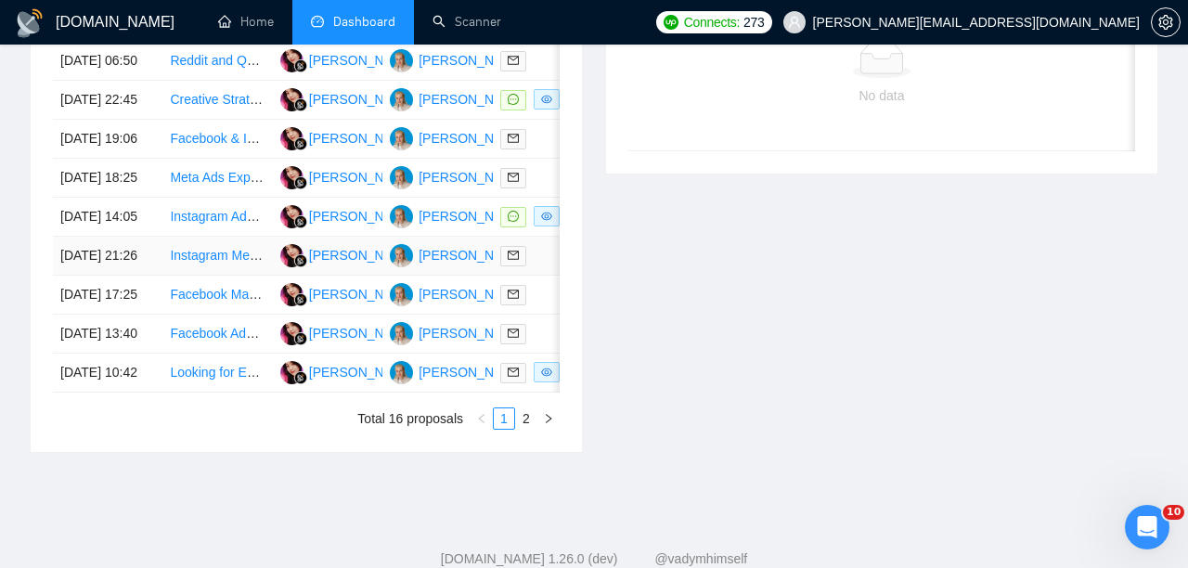
click at [545, 266] on div at bounding box center [547, 255] width 95 height 21
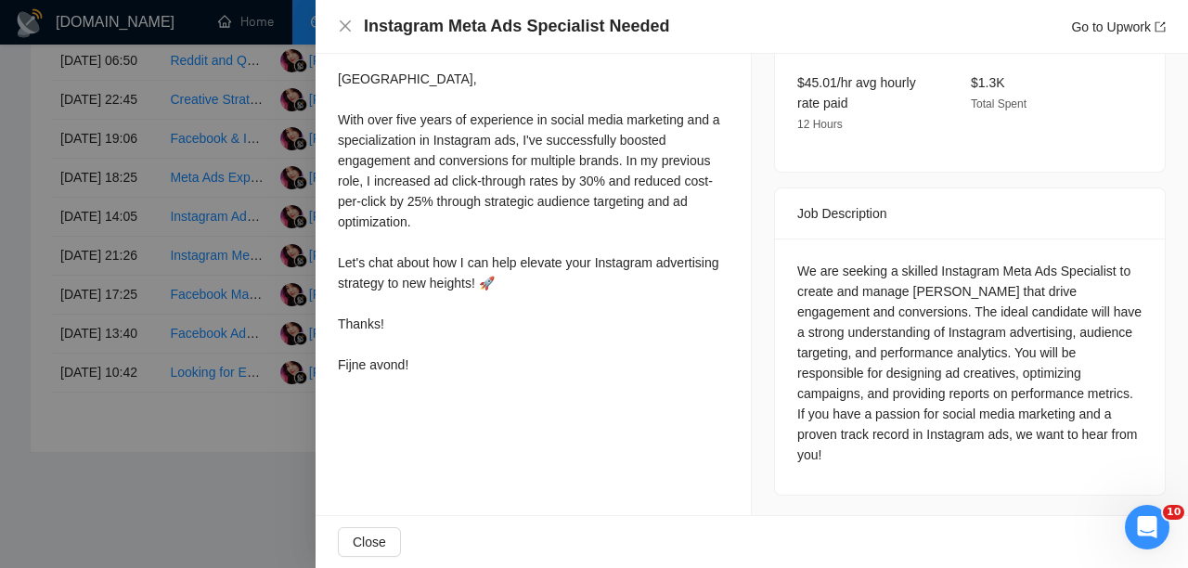
click at [301, 202] on div at bounding box center [594, 284] width 1188 height 568
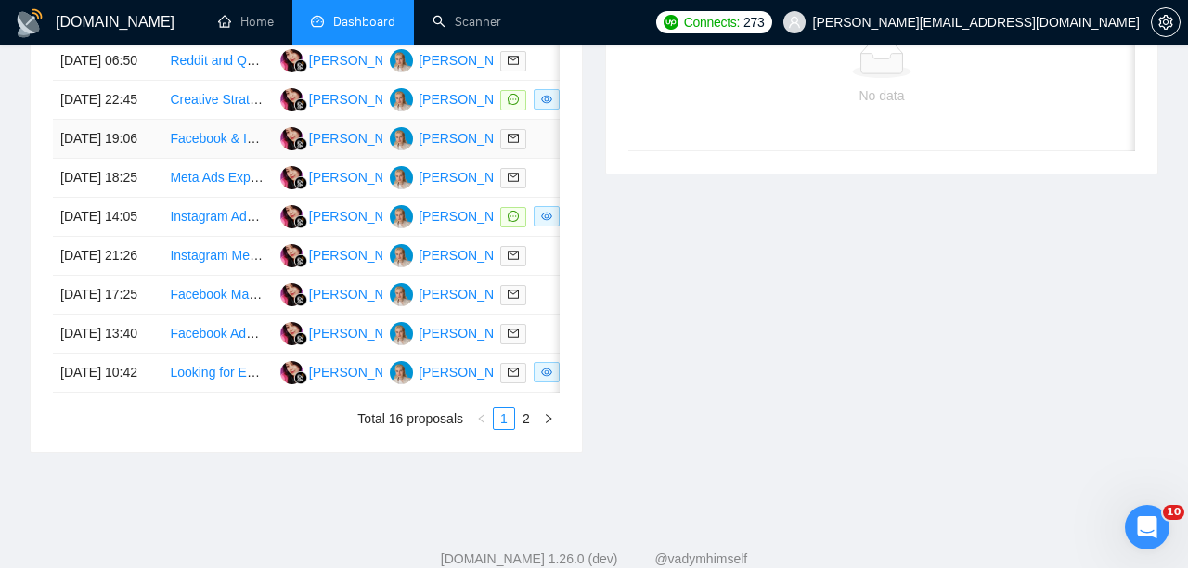
click at [537, 159] on td at bounding box center [547, 139] width 109 height 39
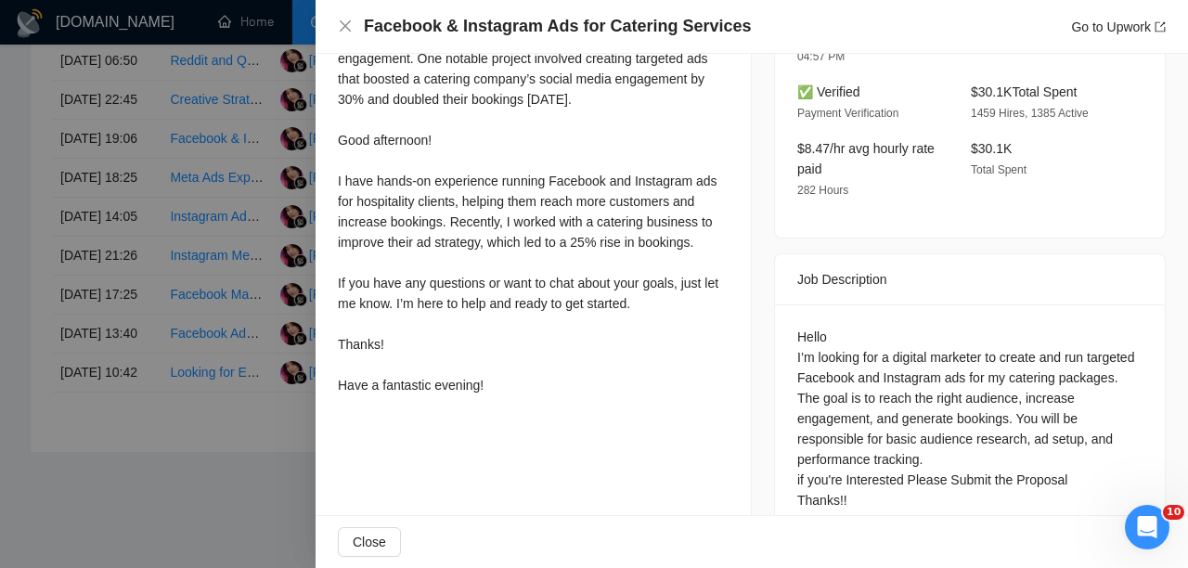
click at [308, 215] on div at bounding box center [594, 284] width 1188 height 568
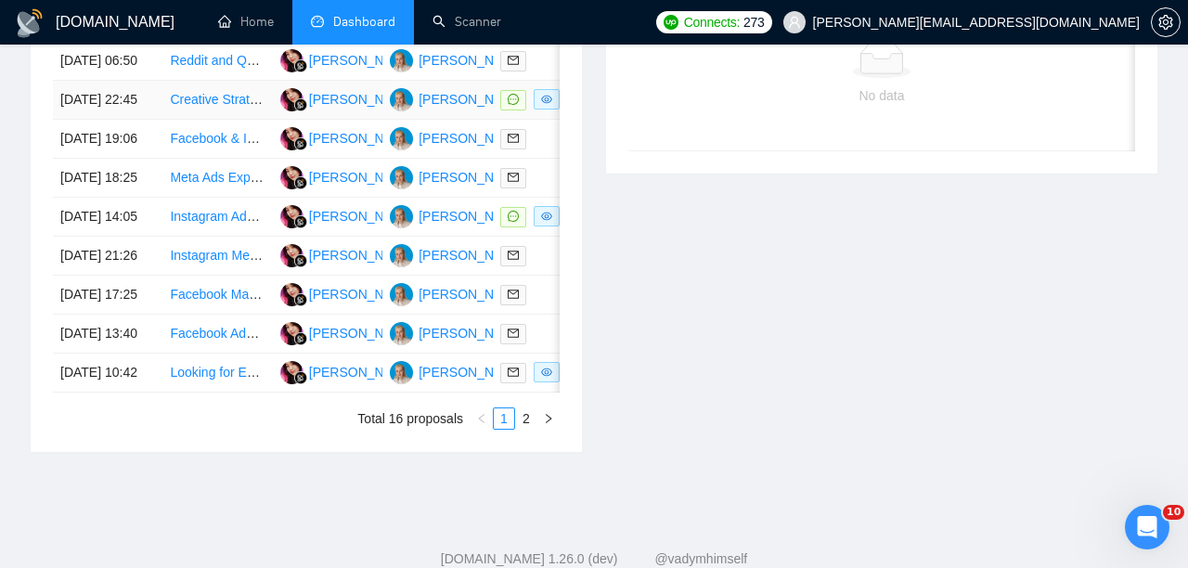
click at [546, 120] on td at bounding box center [547, 100] width 109 height 39
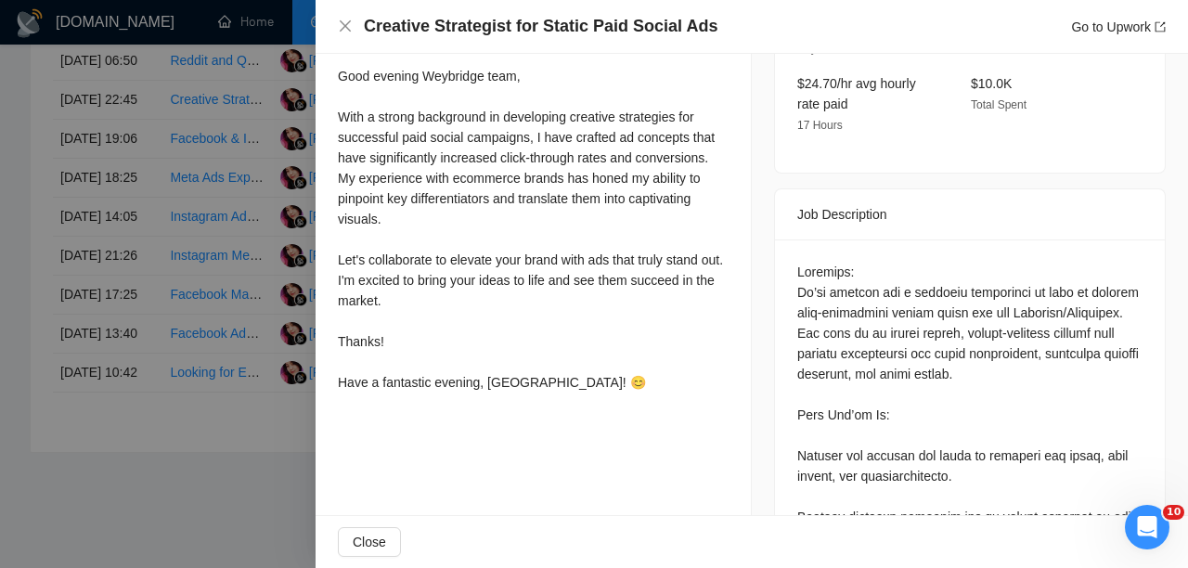
scroll to position [487, 0]
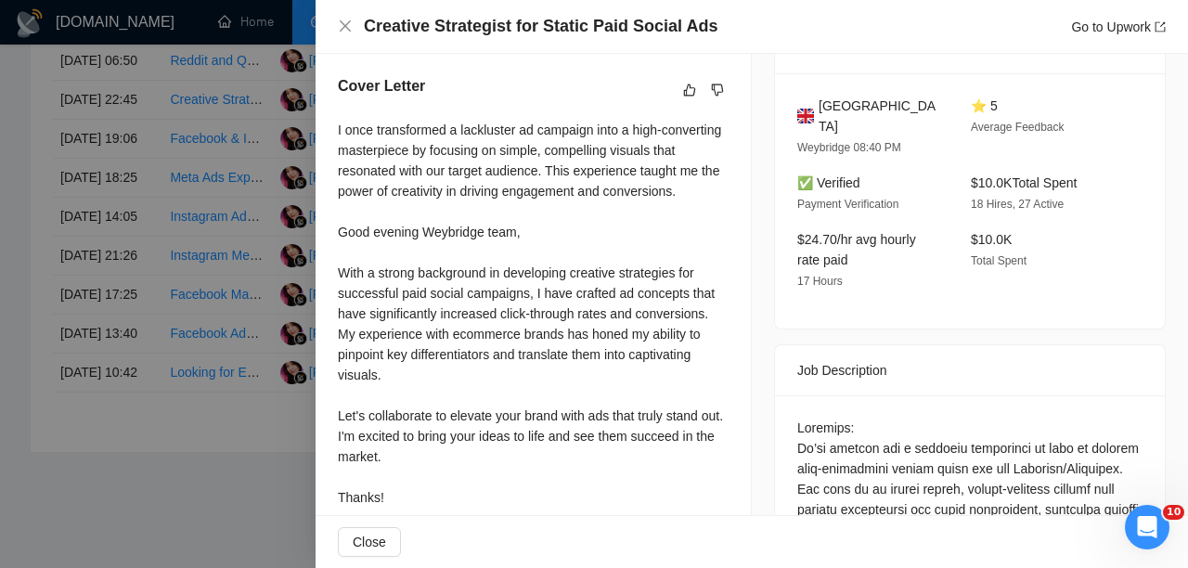
click at [250, 271] on div at bounding box center [594, 284] width 1188 height 568
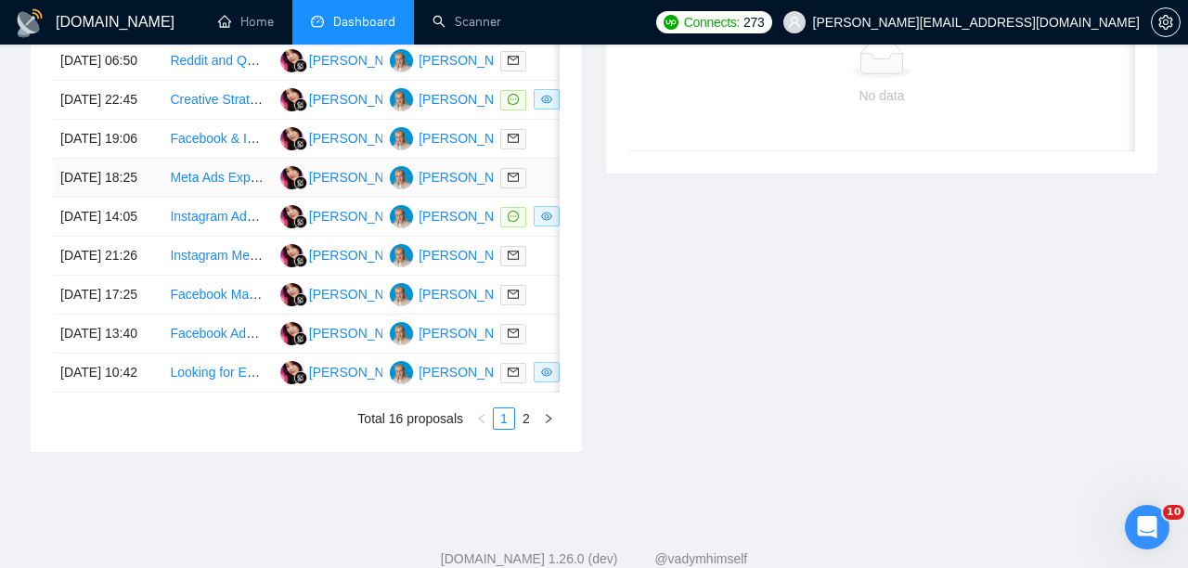
click at [533, 188] on div at bounding box center [547, 177] width 95 height 21
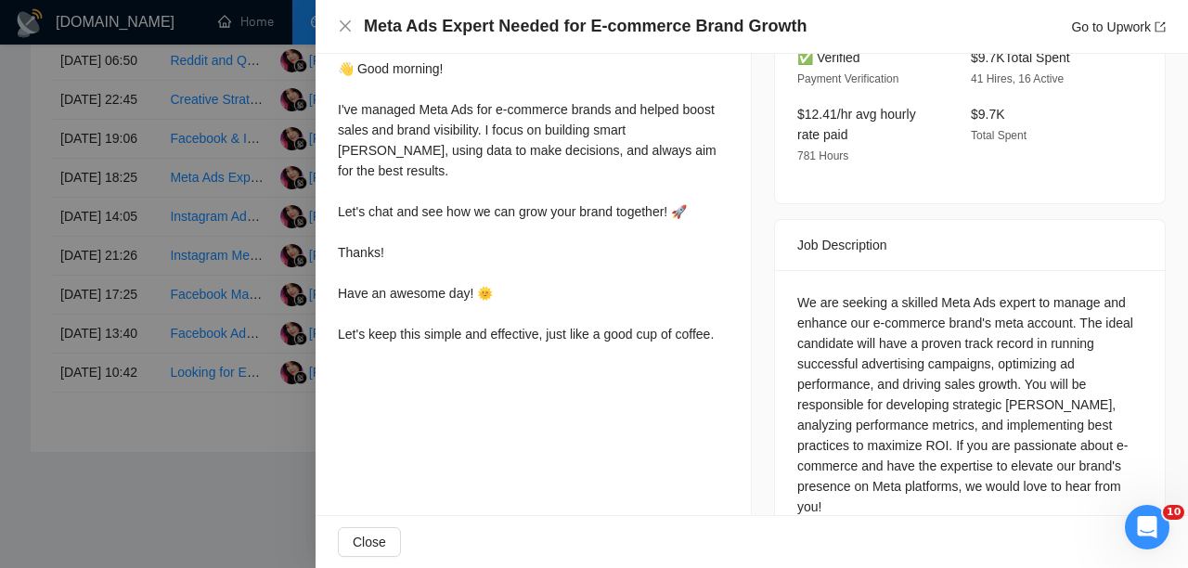
scroll to position [620, 0]
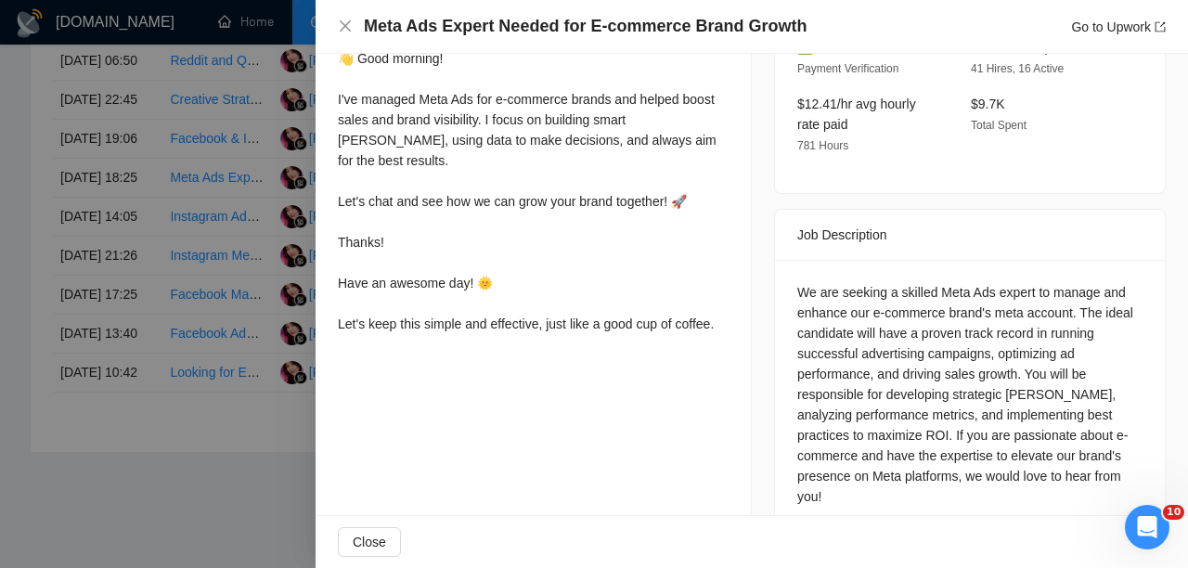
click at [212, 217] on div at bounding box center [594, 284] width 1188 height 568
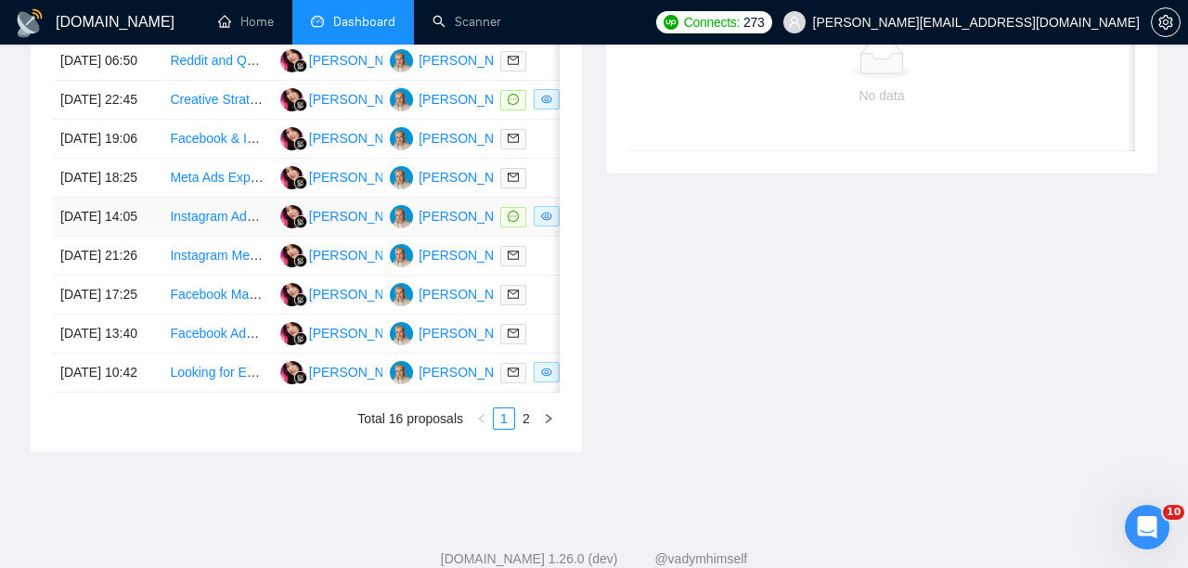
click at [520, 237] on td at bounding box center [547, 217] width 109 height 39
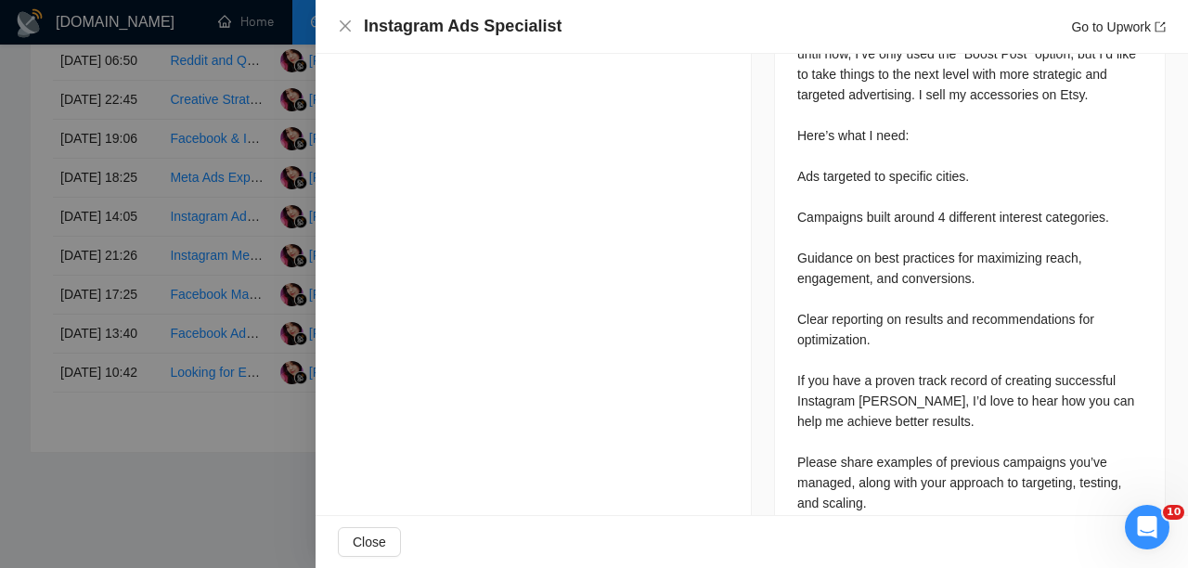
scroll to position [954, 0]
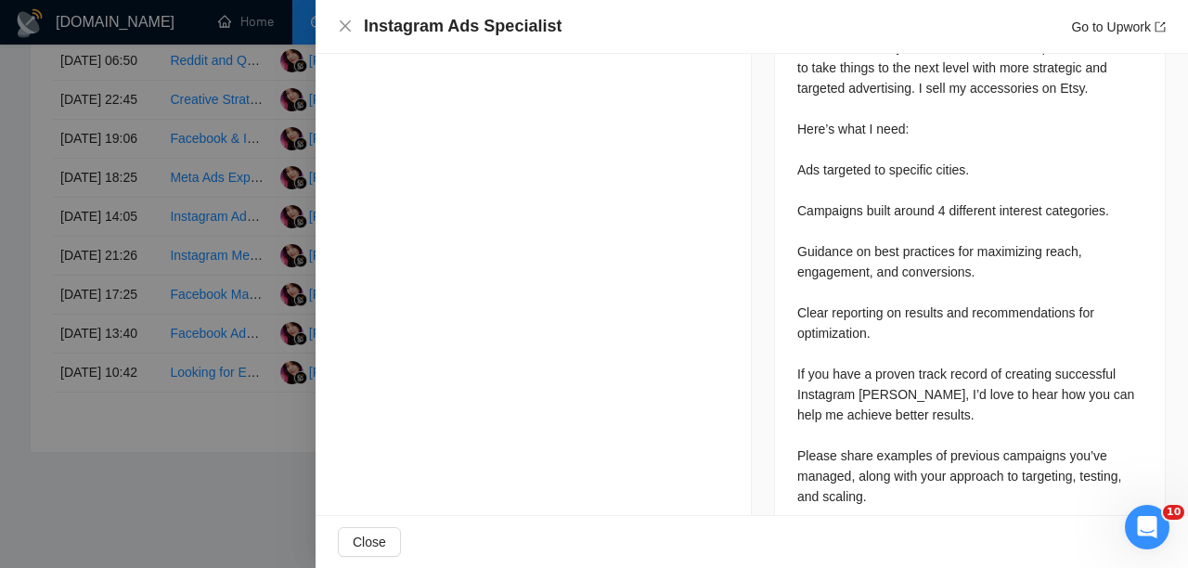
click at [133, 320] on div at bounding box center [594, 284] width 1188 height 568
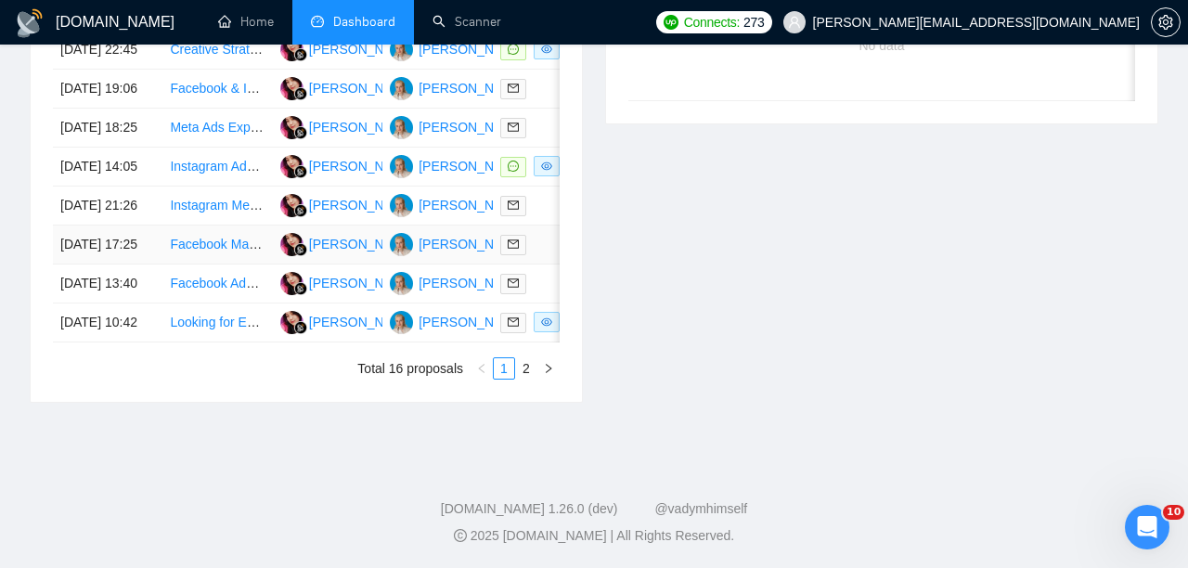
scroll to position [992, 0]
click at [543, 294] on div at bounding box center [547, 283] width 95 height 21
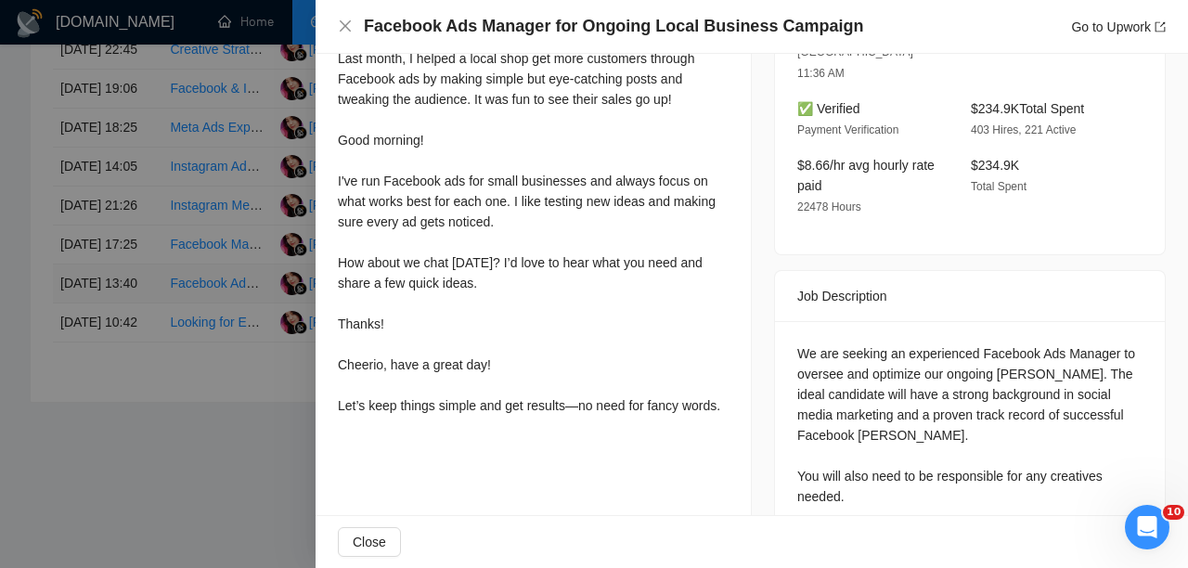
scroll to position [1092, 0]
click at [275, 276] on div at bounding box center [594, 284] width 1188 height 568
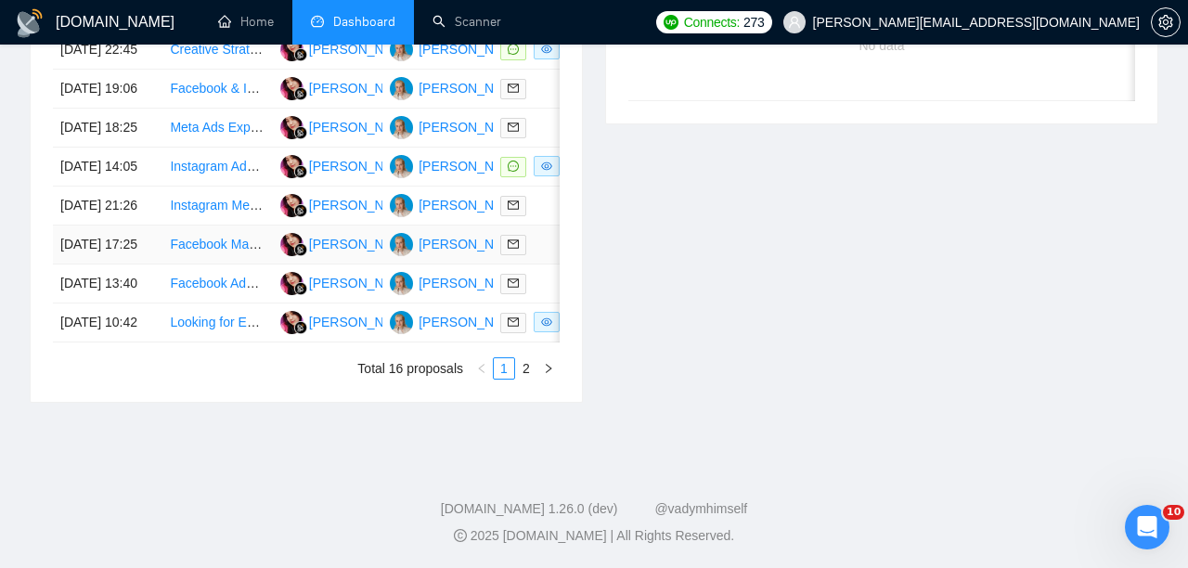
click at [530, 225] on td at bounding box center [547, 244] width 109 height 39
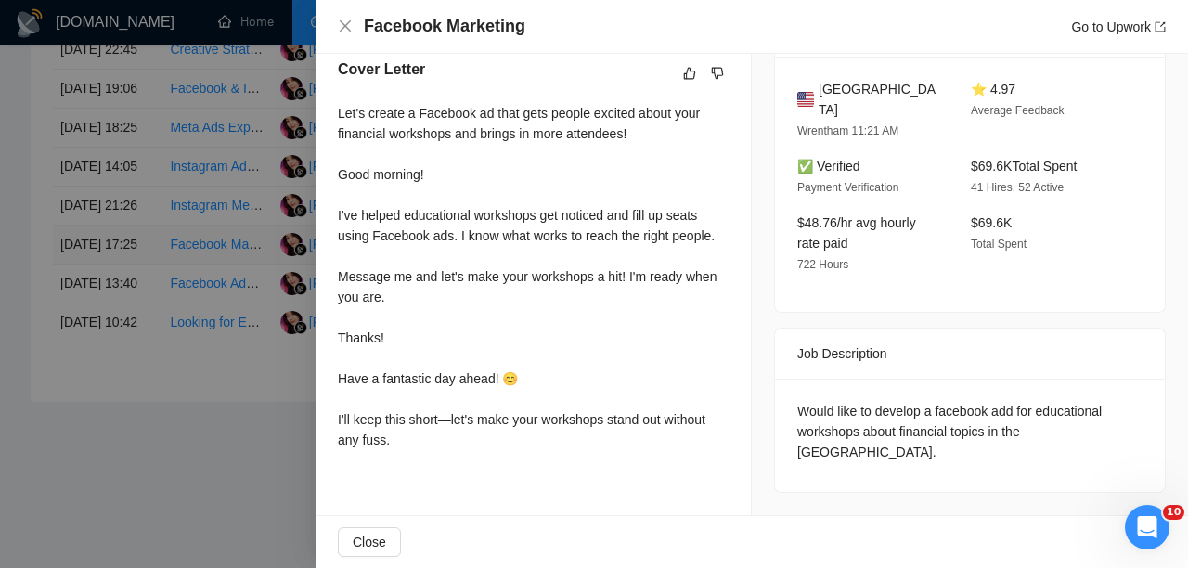
scroll to position [488, 0]
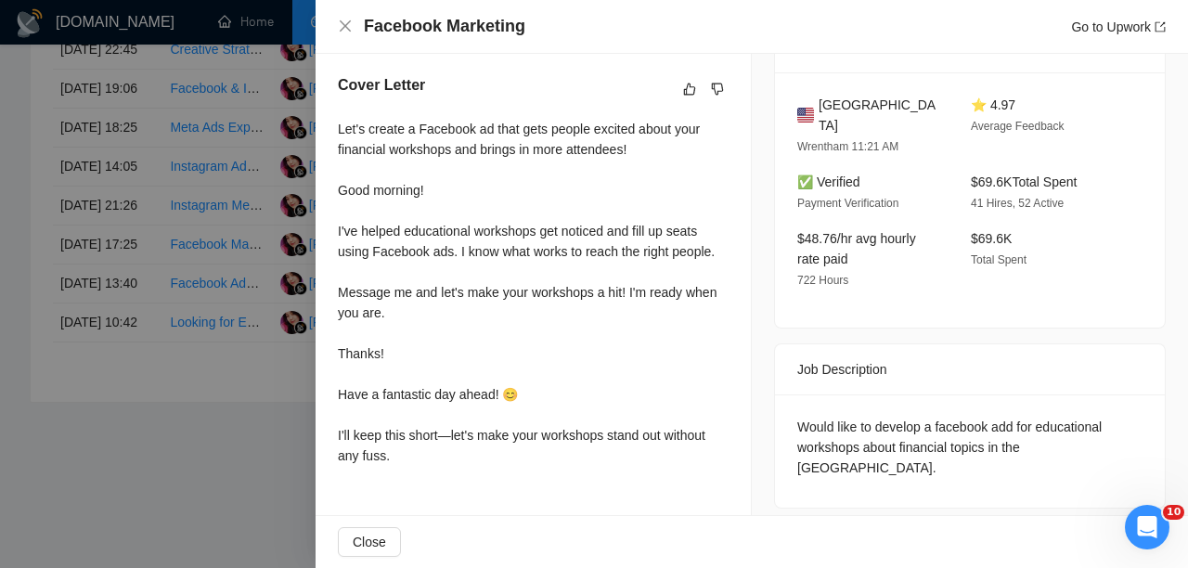
click at [283, 431] on div at bounding box center [594, 284] width 1188 height 568
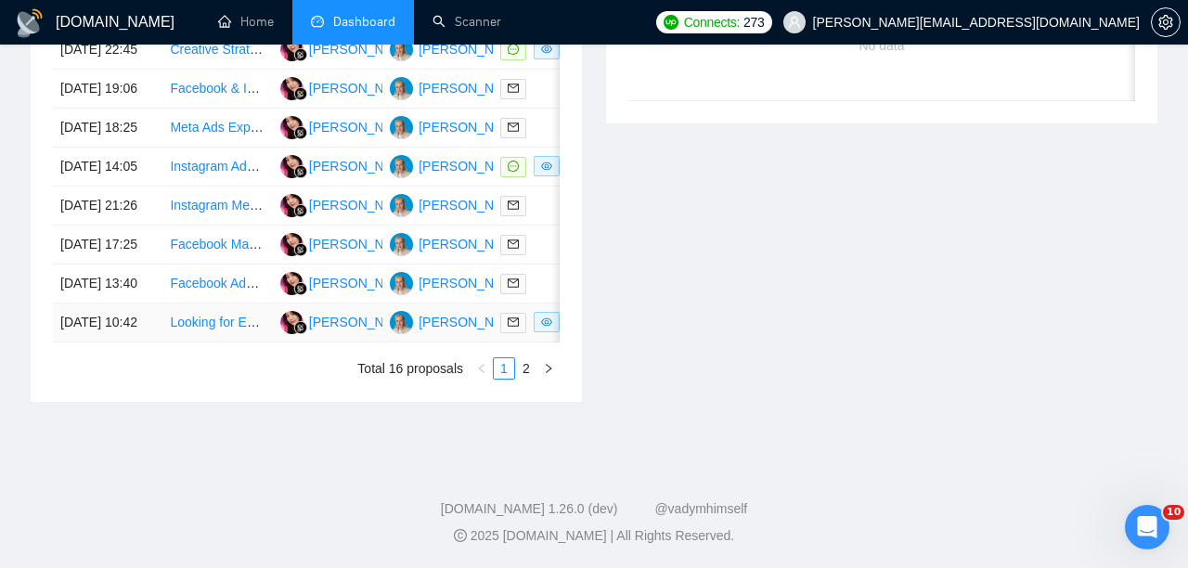
click at [533, 342] on td at bounding box center [547, 322] width 109 height 39
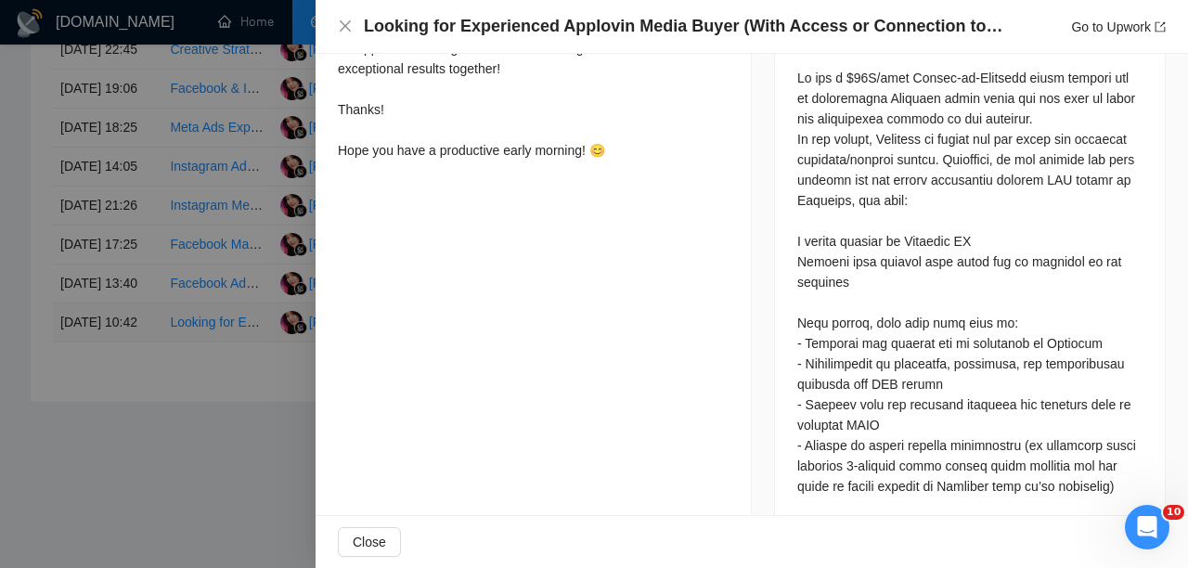
scroll to position [854, 0]
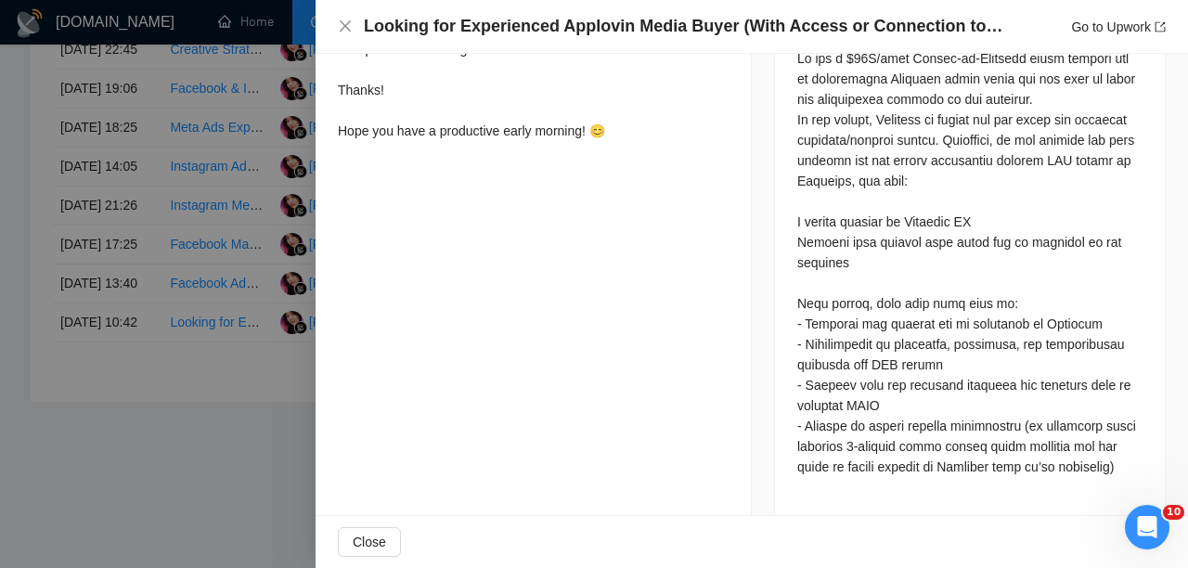
click at [274, 380] on div at bounding box center [594, 284] width 1188 height 568
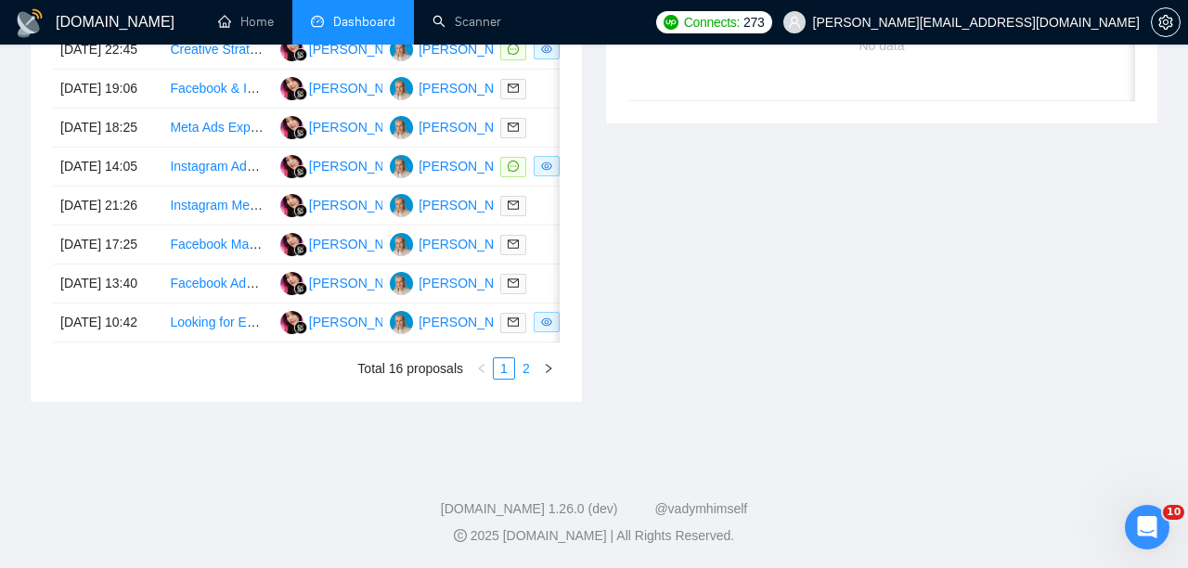
click at [529, 372] on link "2" at bounding box center [526, 368] width 20 height 20
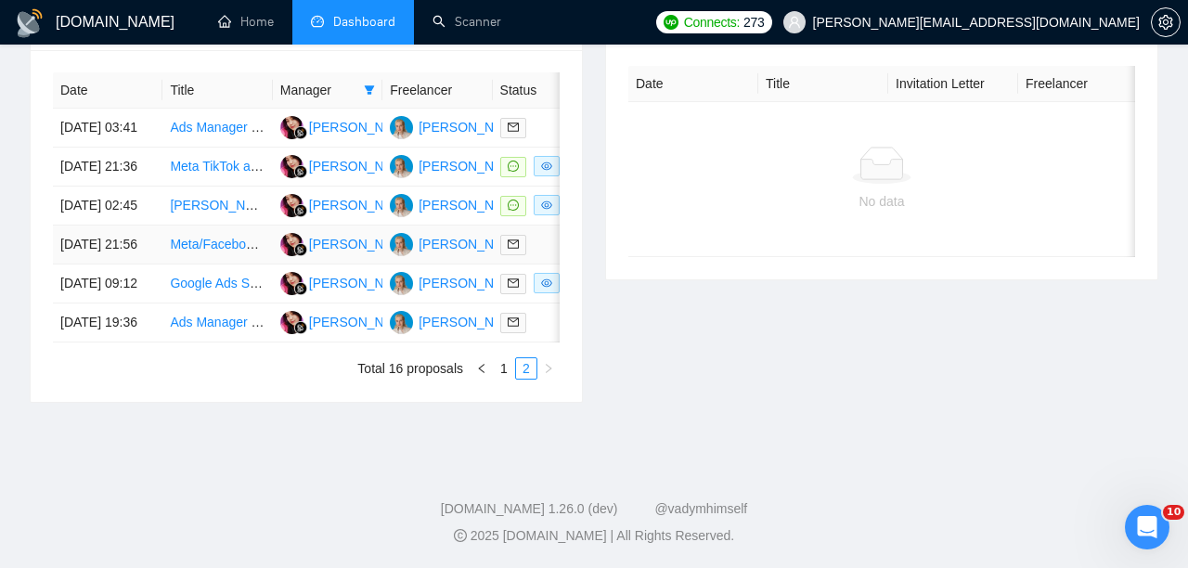
scroll to position [811, 0]
click at [523, 220] on td at bounding box center [547, 205] width 109 height 39
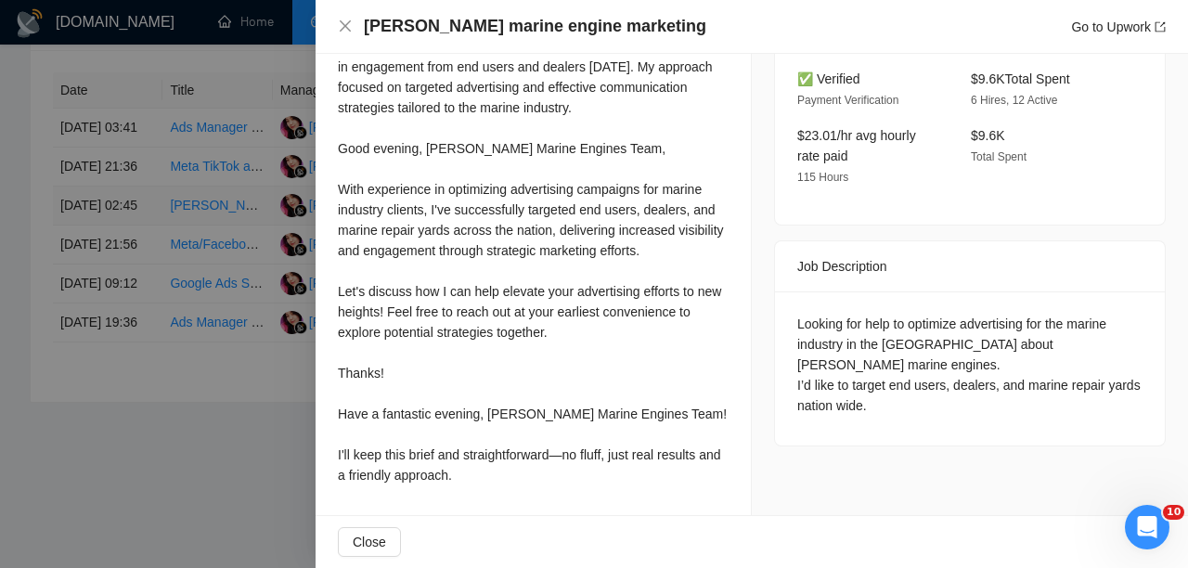
scroll to position [610, 0]
click at [158, 447] on div at bounding box center [594, 284] width 1188 height 568
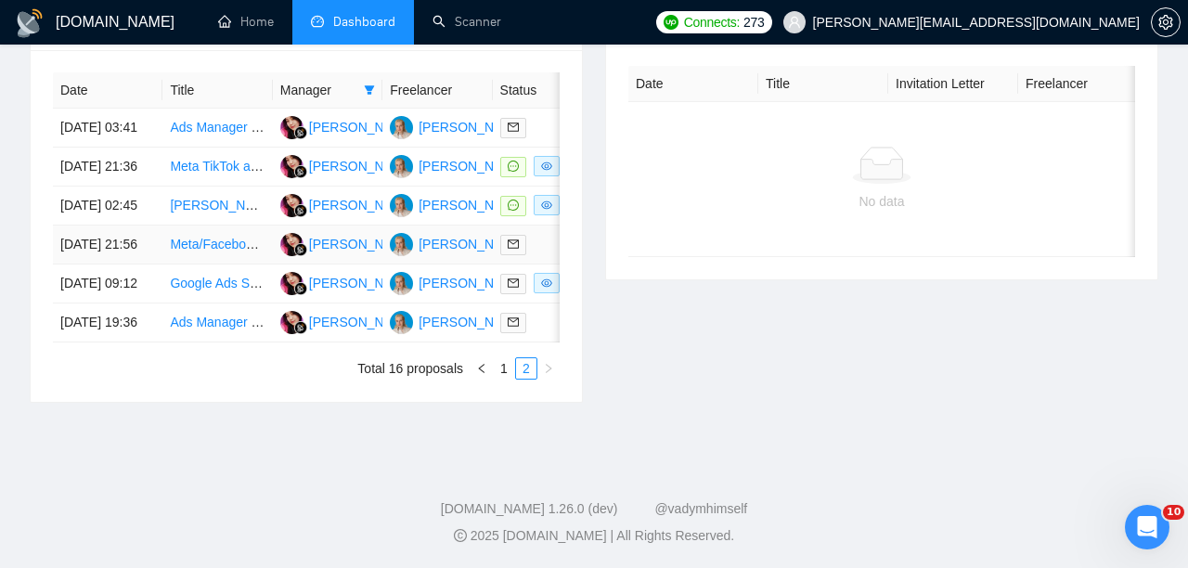
click at [553, 264] on td at bounding box center [547, 244] width 109 height 39
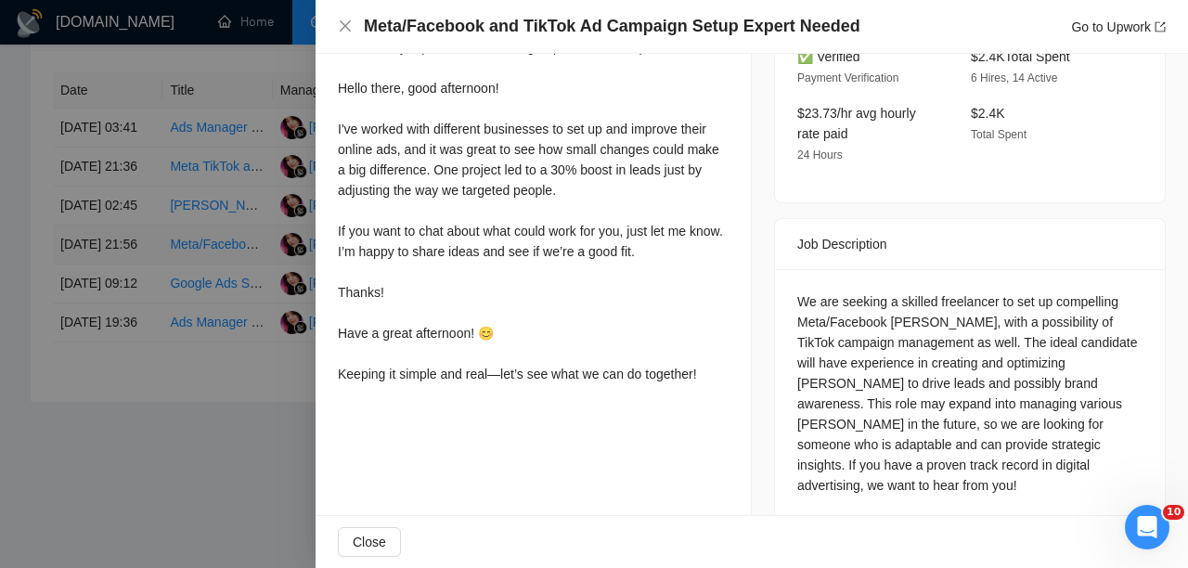
scroll to position [599, 0]
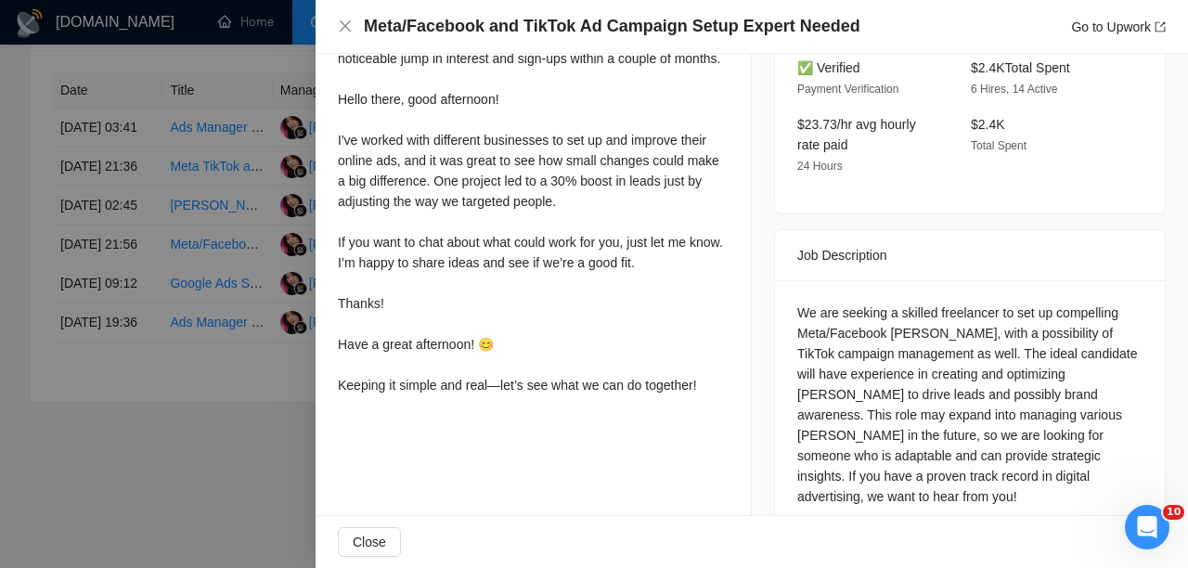
click at [237, 408] on div at bounding box center [594, 284] width 1188 height 568
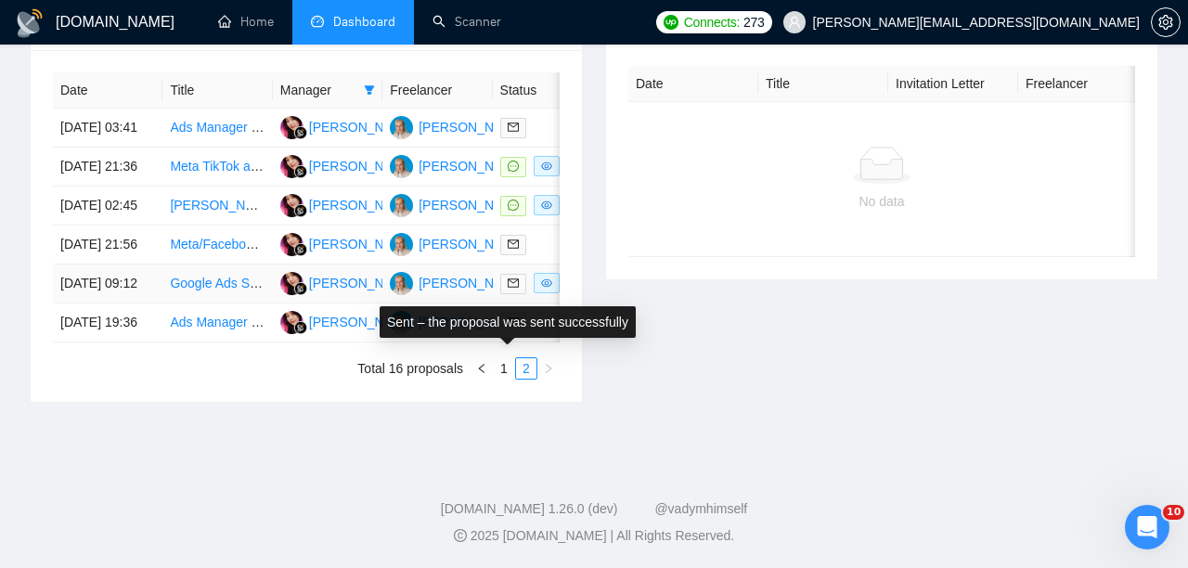
click at [526, 302] on div "Sent – the proposal was sent successfully" at bounding box center [507, 322] width 278 height 54
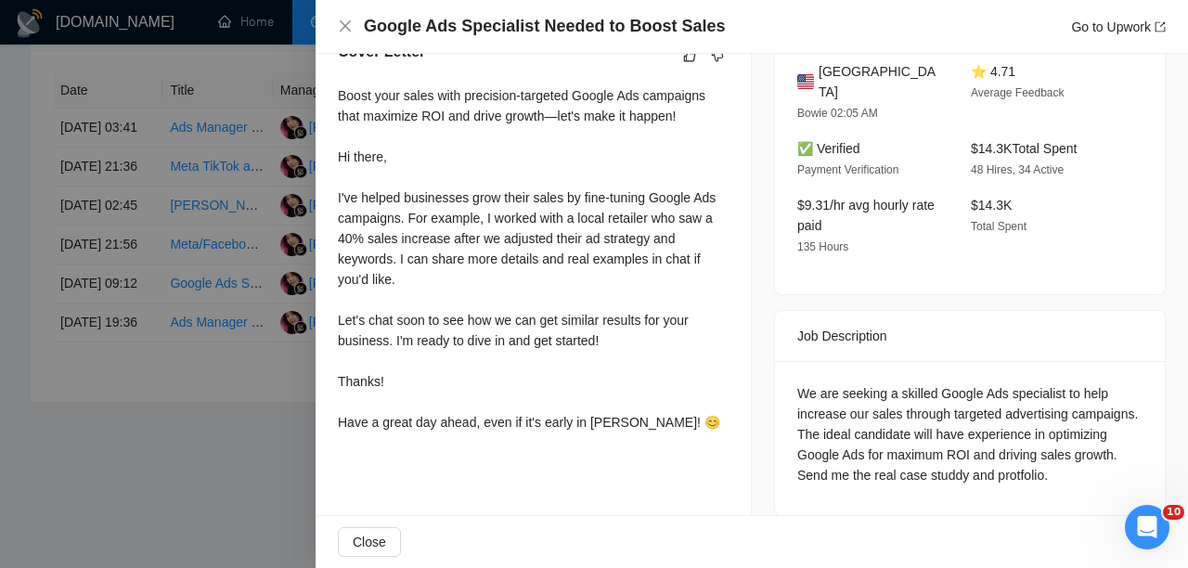
scroll to position [860, 0]
